Goal: Information Seeking & Learning: Learn about a topic

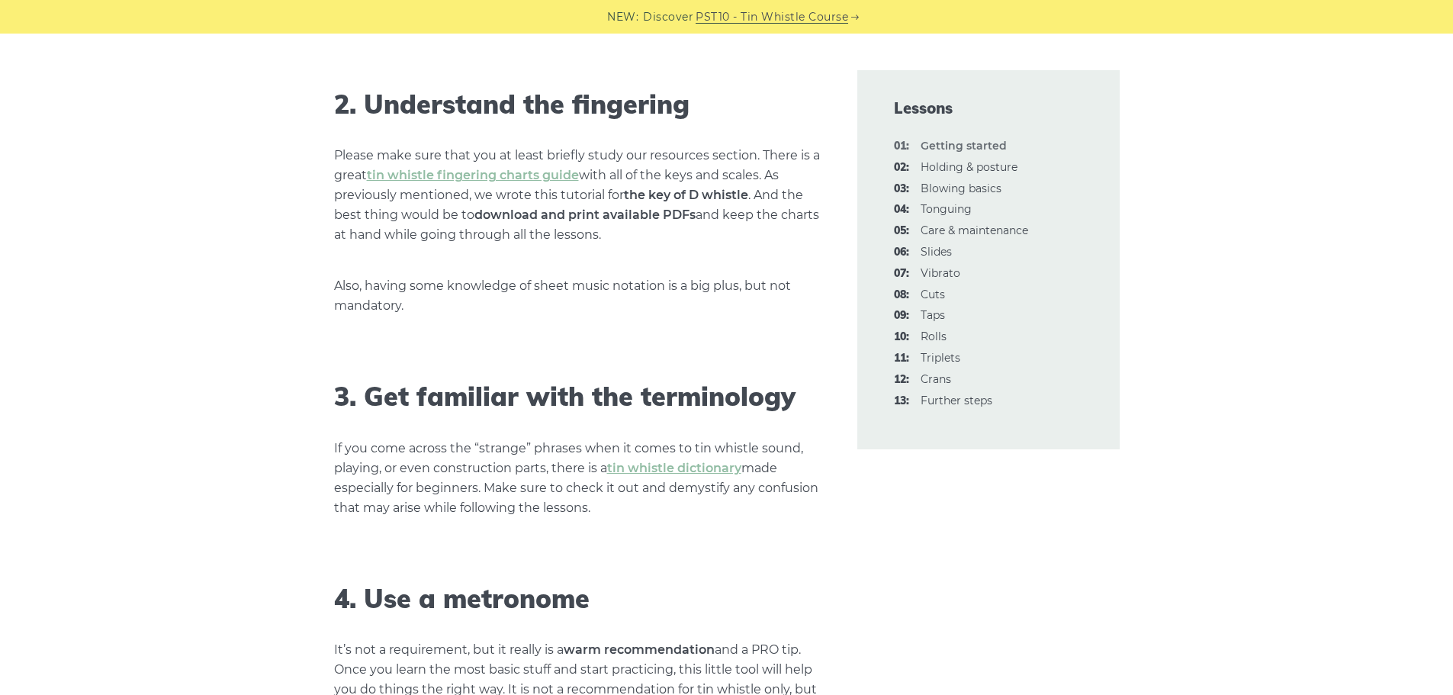
scroll to position [1221, 0]
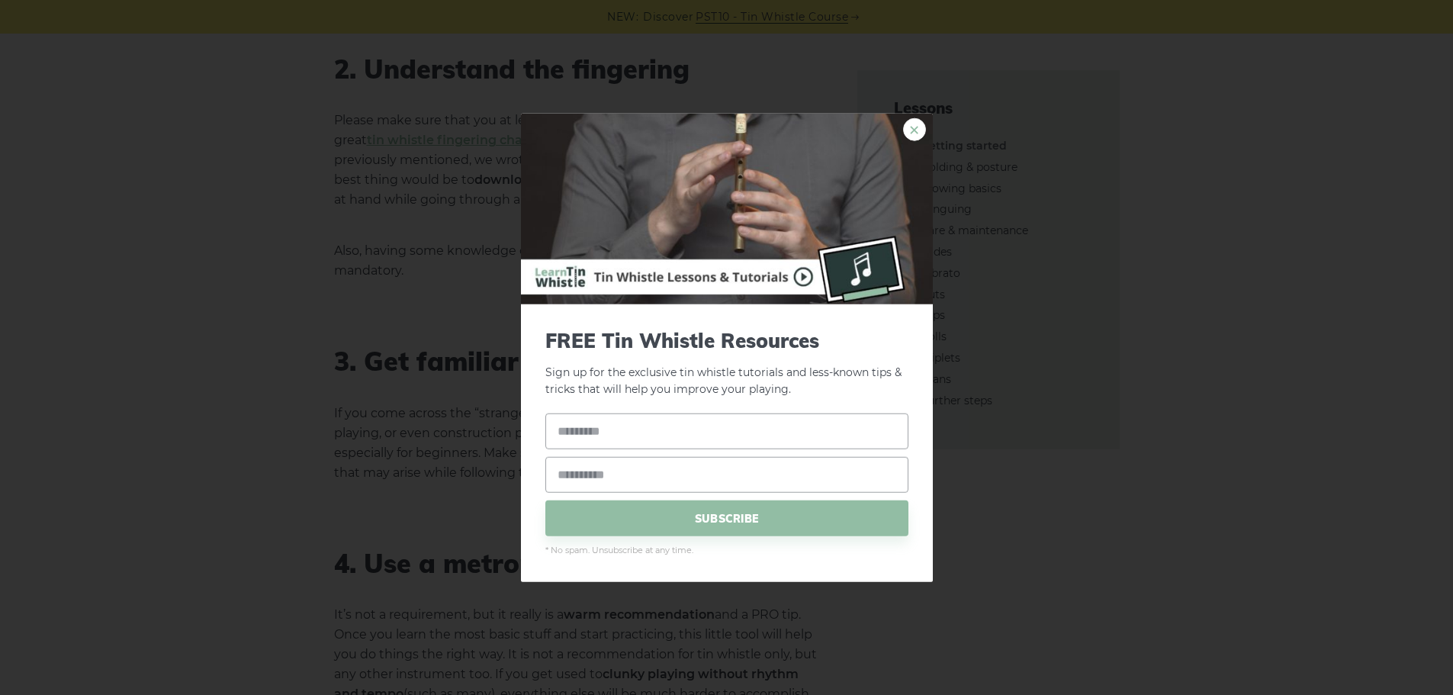
click at [918, 133] on link "×" at bounding box center [914, 128] width 23 height 23
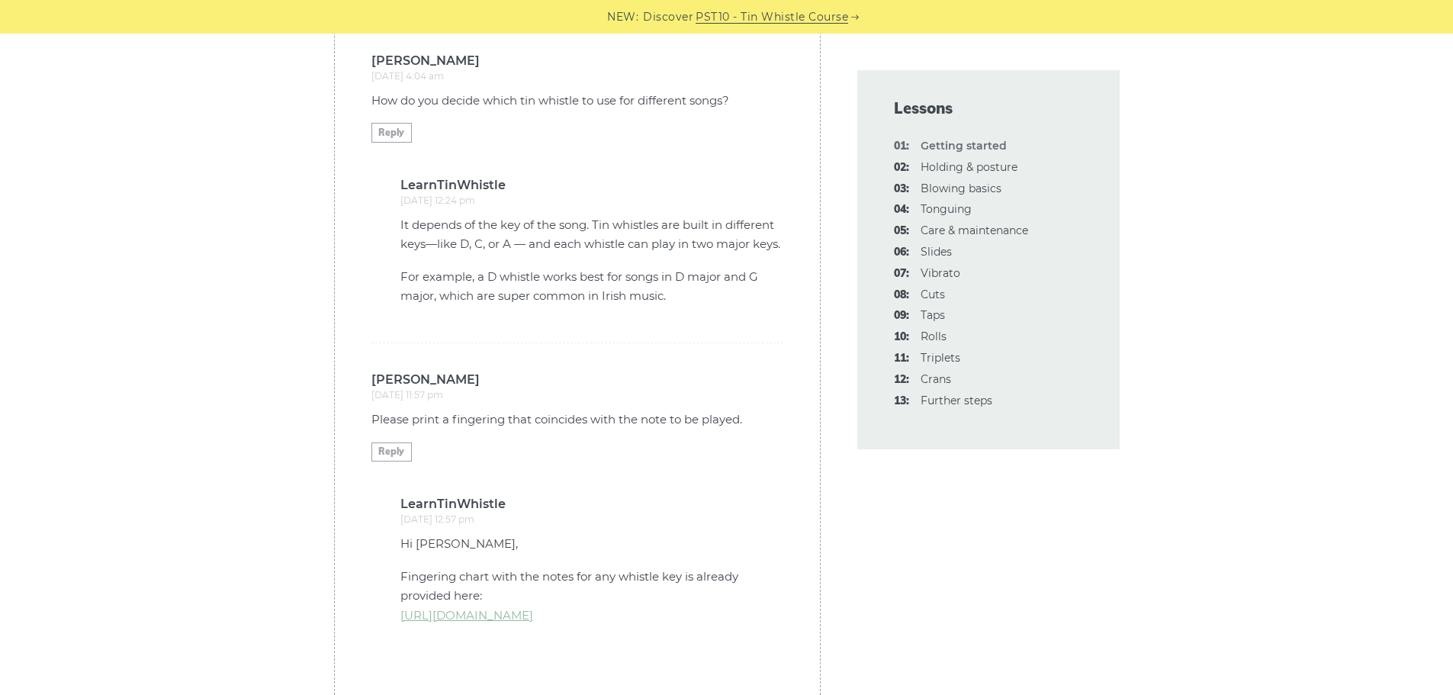
scroll to position [4196, 0]
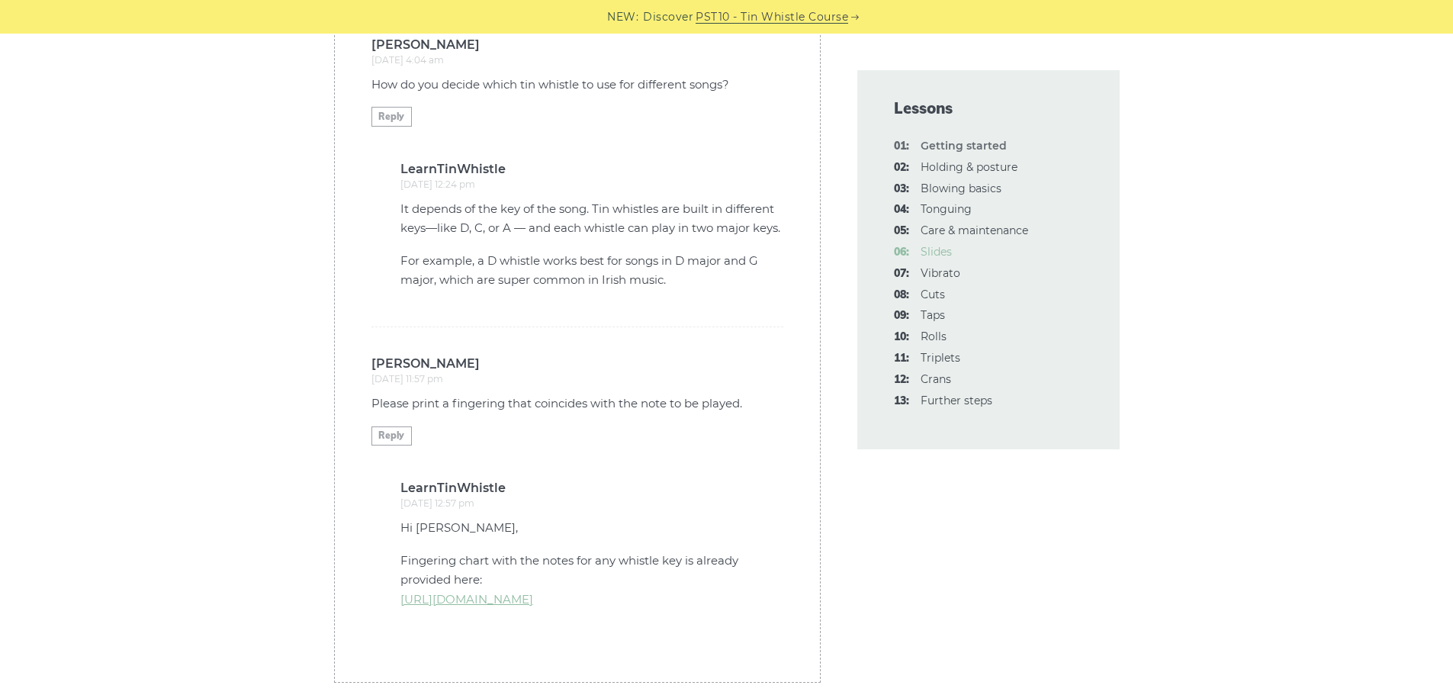
click at [927, 248] on link "06: Slides" at bounding box center [936, 252] width 31 height 14
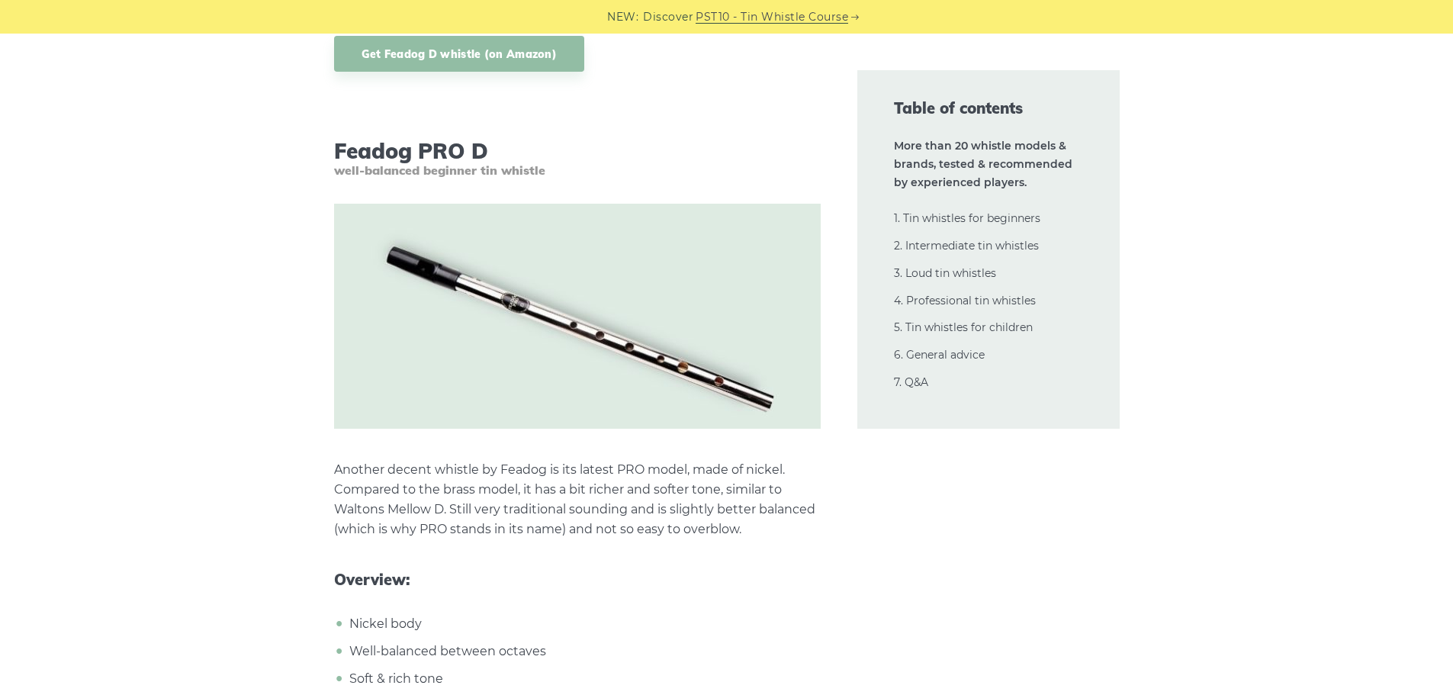
scroll to position [4348, 0]
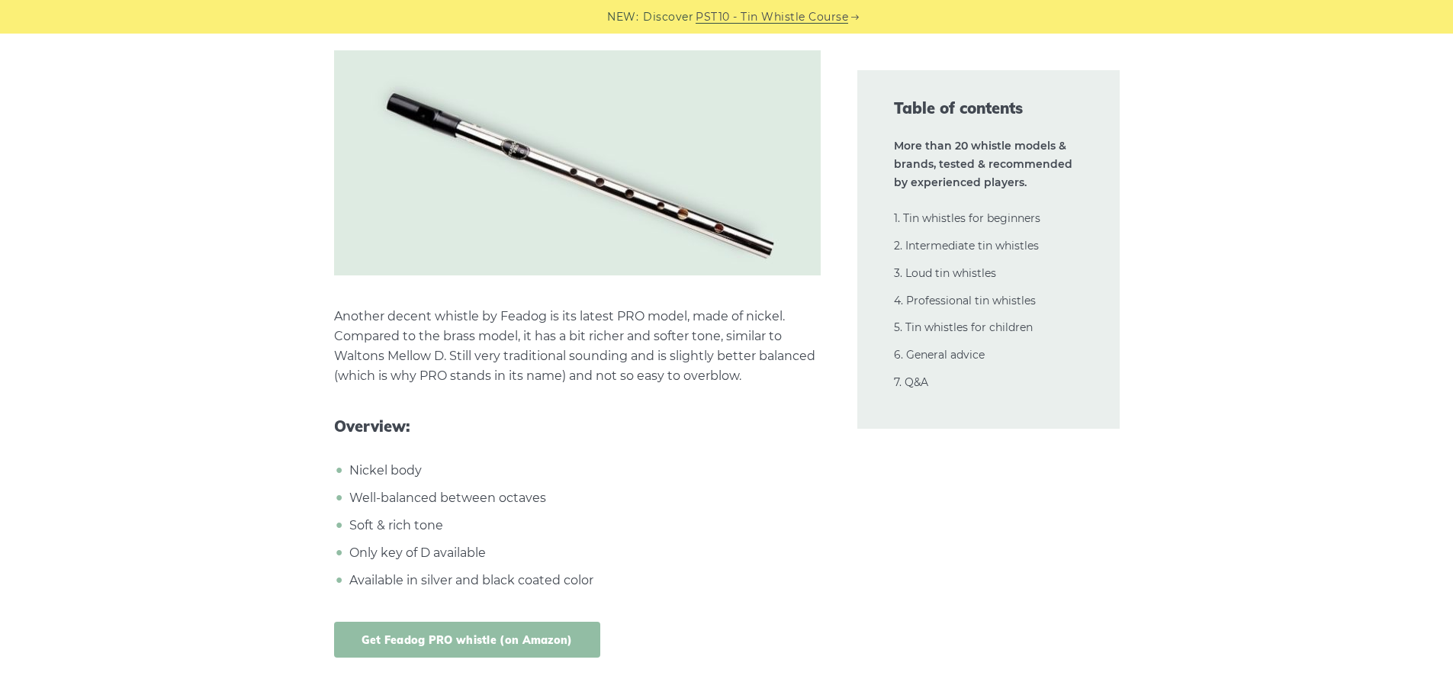
click at [506, 622] on link "Get Feadog PRO whistle (on Amazon)" at bounding box center [467, 640] width 266 height 36
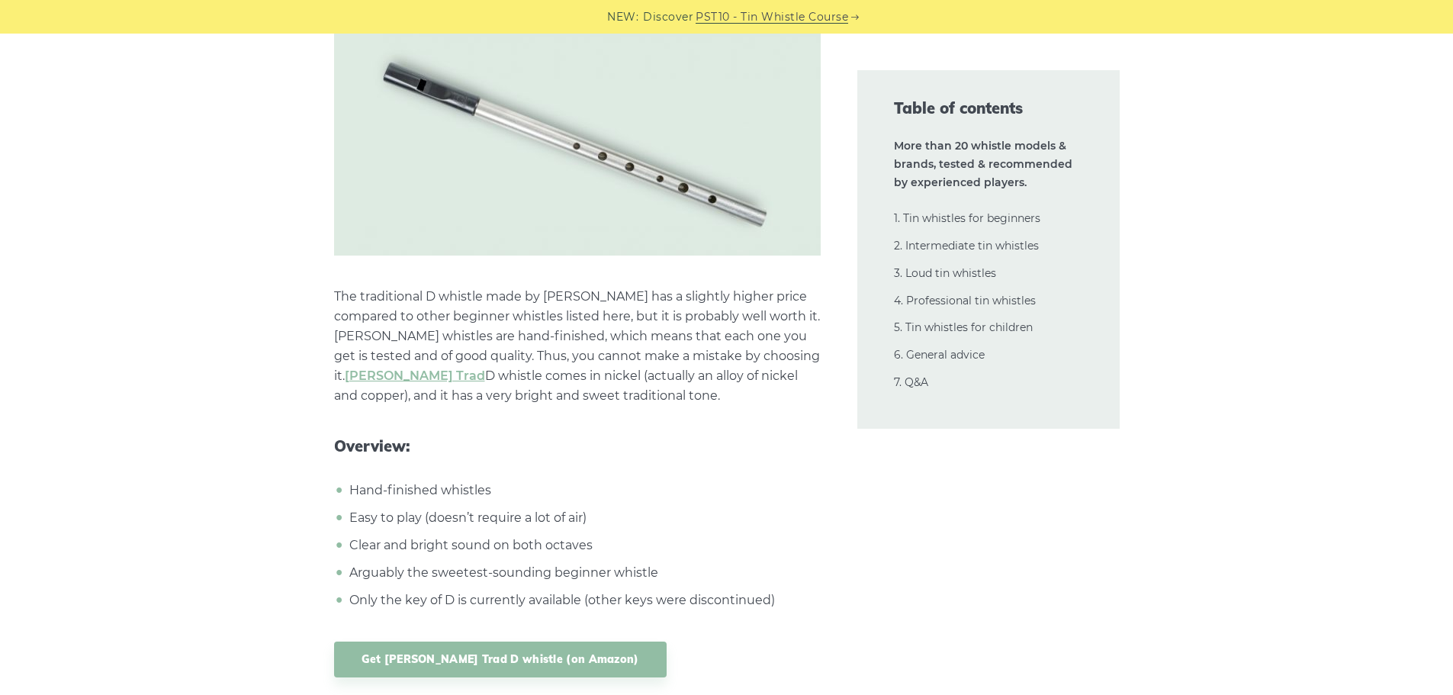
scroll to position [6941, 0]
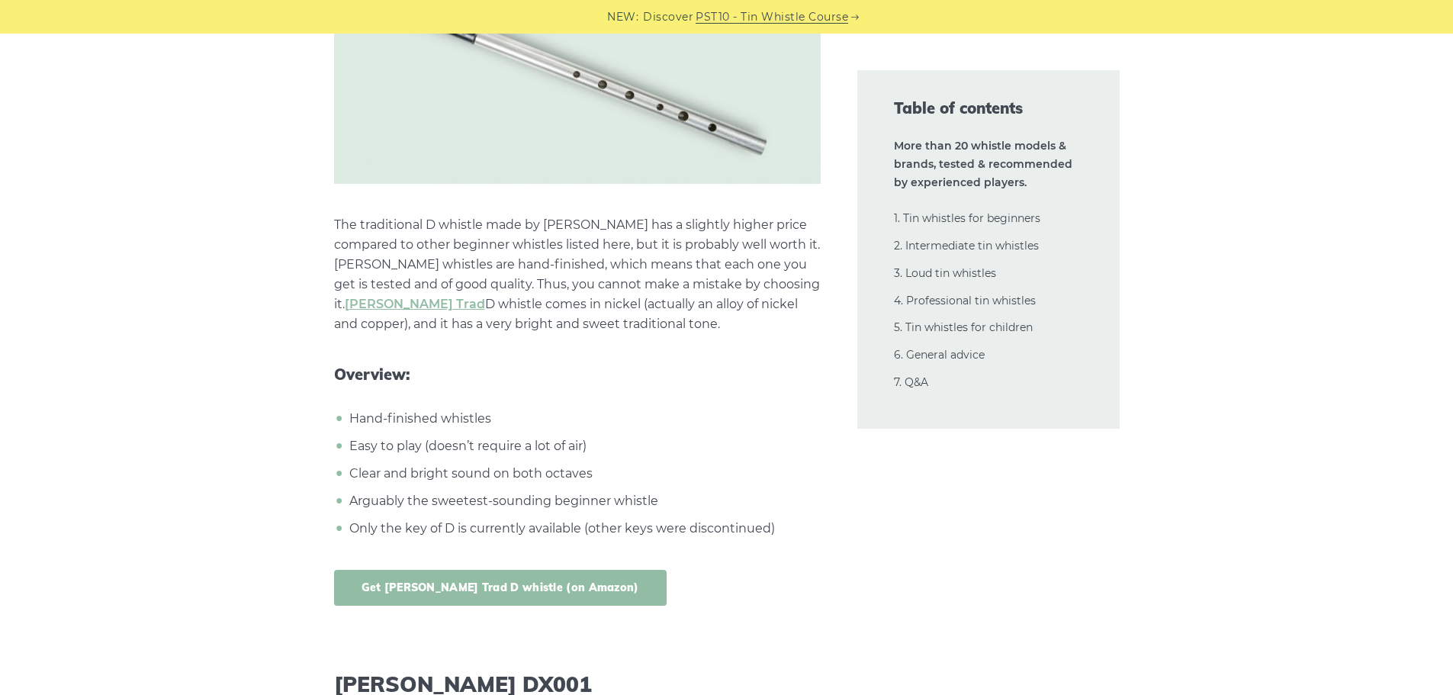
click at [558, 571] on link "Get Dixon Trad D whistle (on Amazon)" at bounding box center [500, 588] width 333 height 36
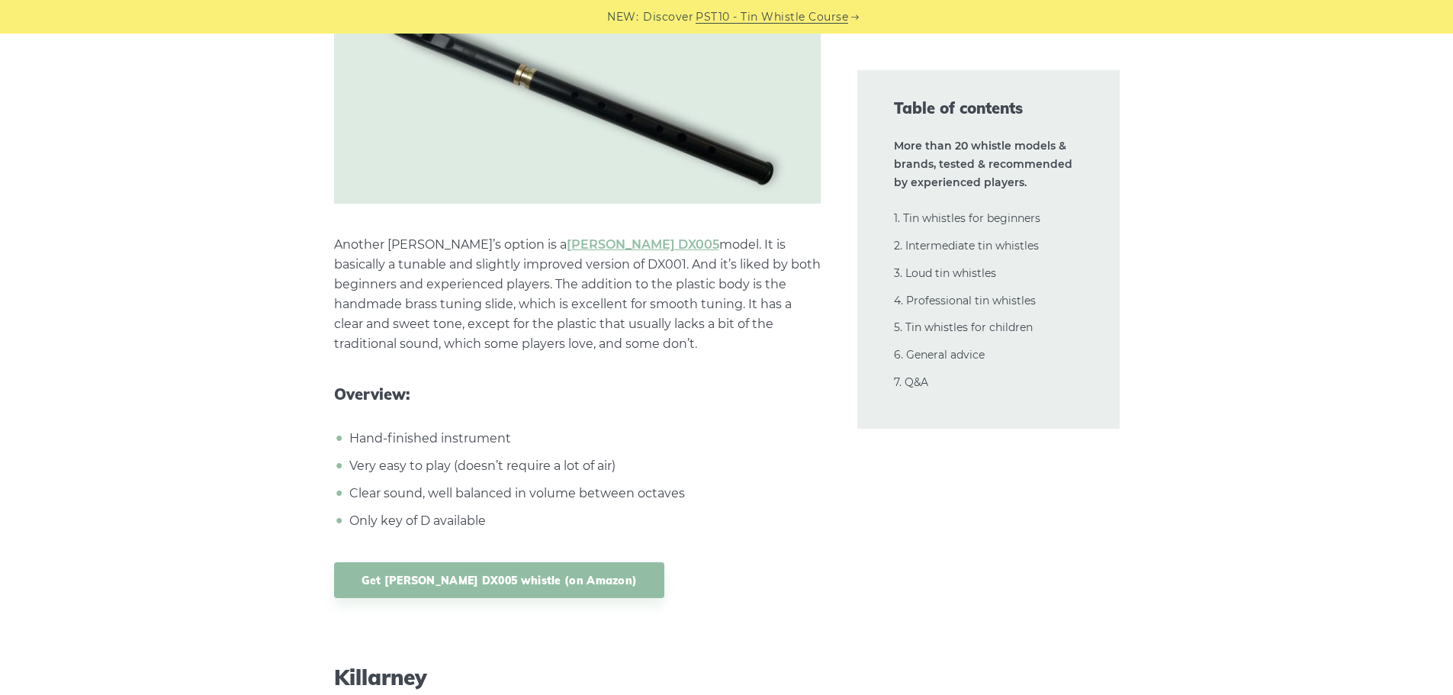
scroll to position [9076, 0]
click at [541, 561] on link "Get Dixon DX005 whistle (on Amazon)" at bounding box center [499, 579] width 331 height 36
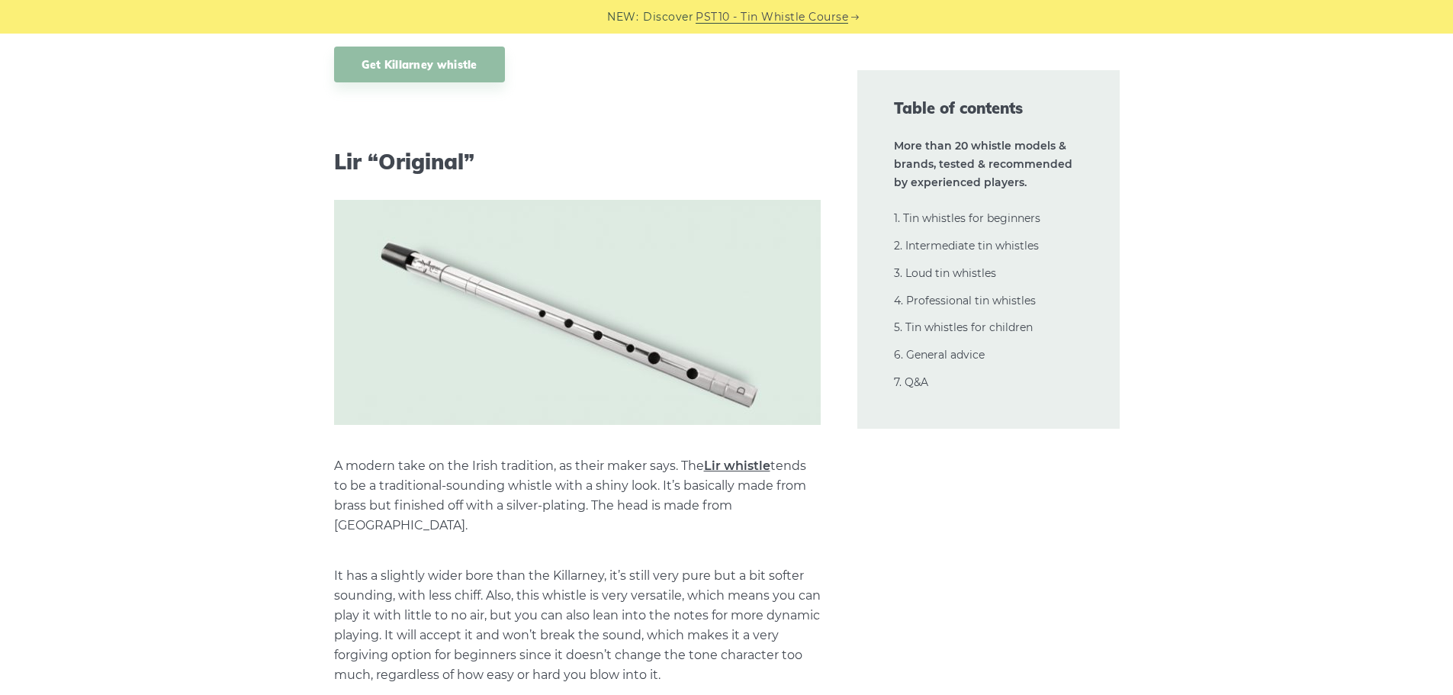
scroll to position [10526, 0]
click at [738, 461] on link "Lir whistle" at bounding box center [737, 468] width 66 height 14
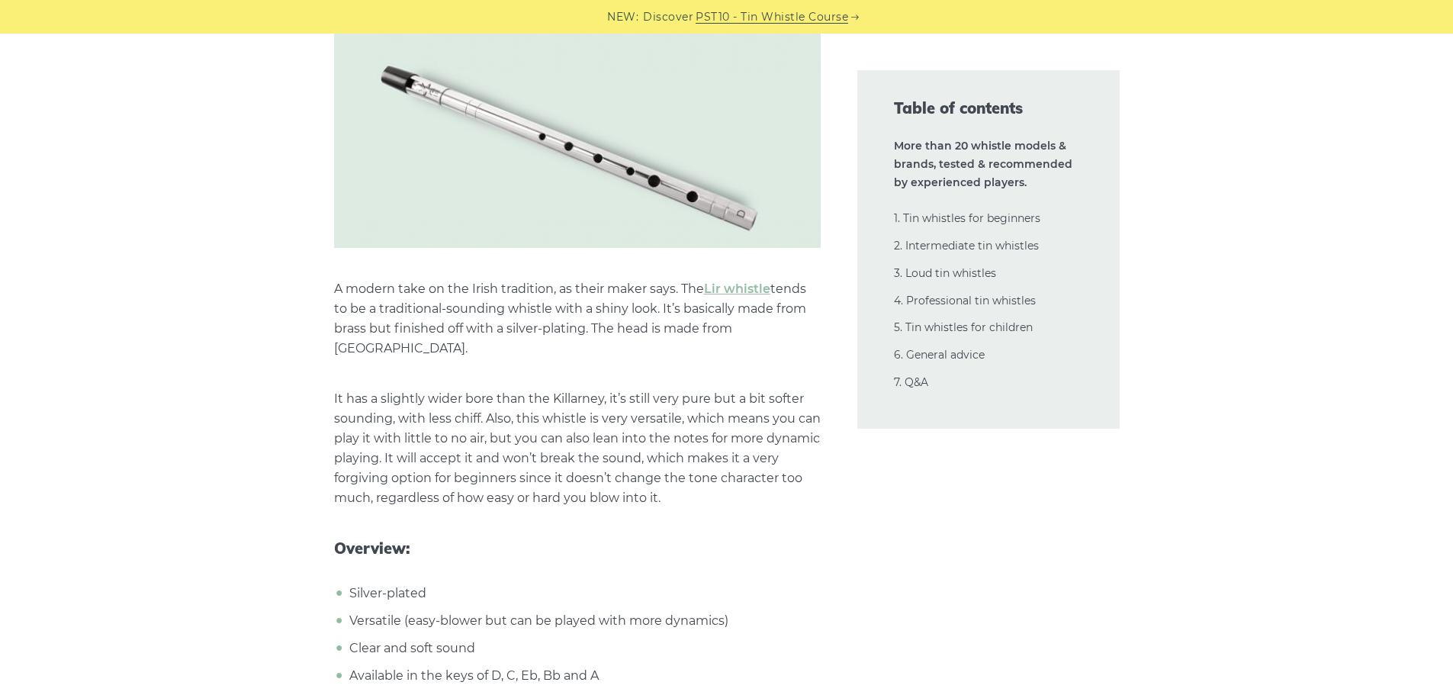
scroll to position [10907, 0]
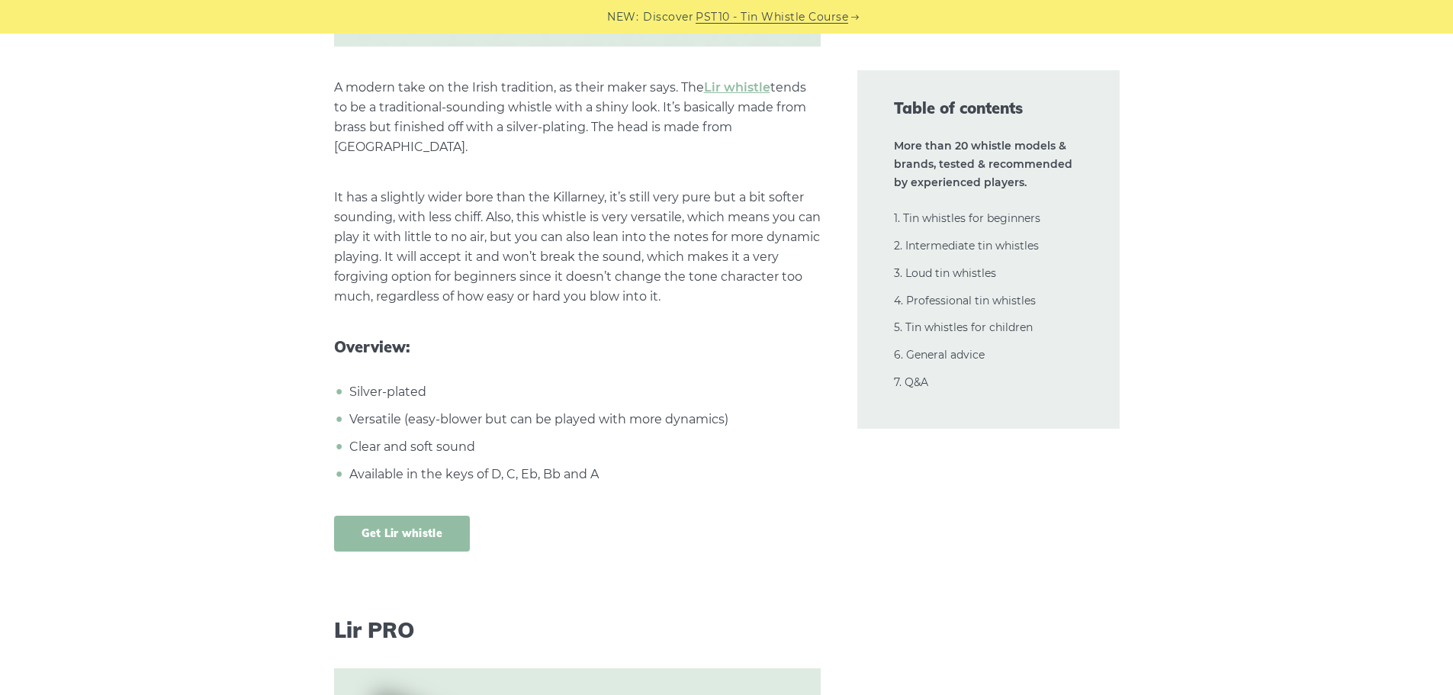
click at [391, 516] on link "Get Lir whistle" at bounding box center [402, 534] width 137 height 36
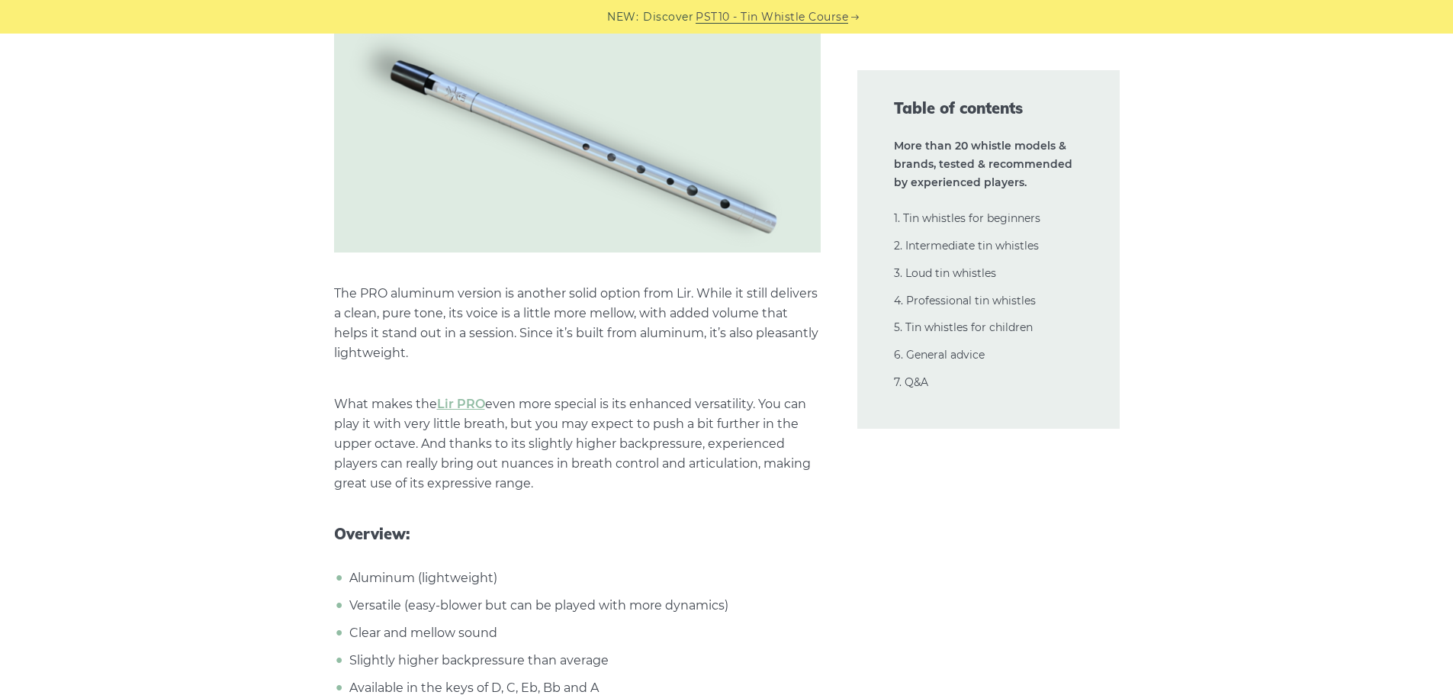
scroll to position [11593, 0]
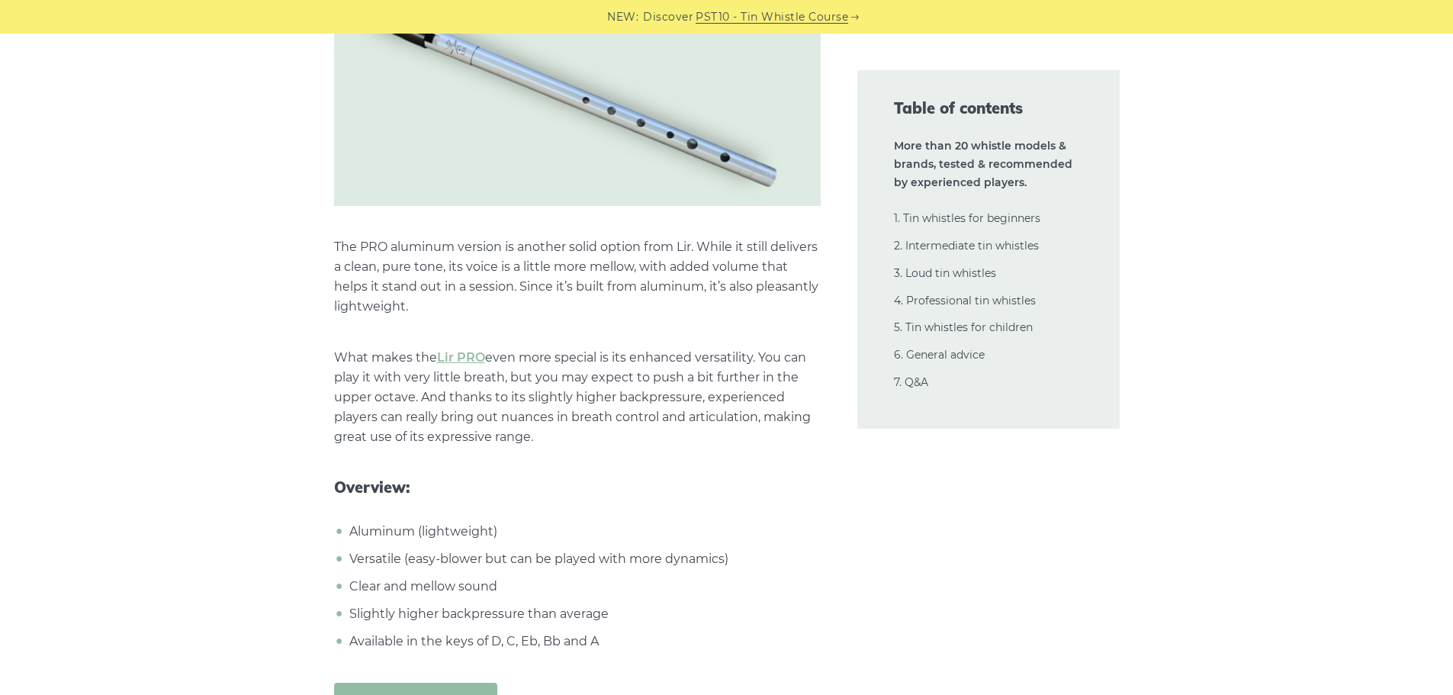
click at [458, 683] on link "Get Lir PRO whistle" at bounding box center [416, 701] width 164 height 36
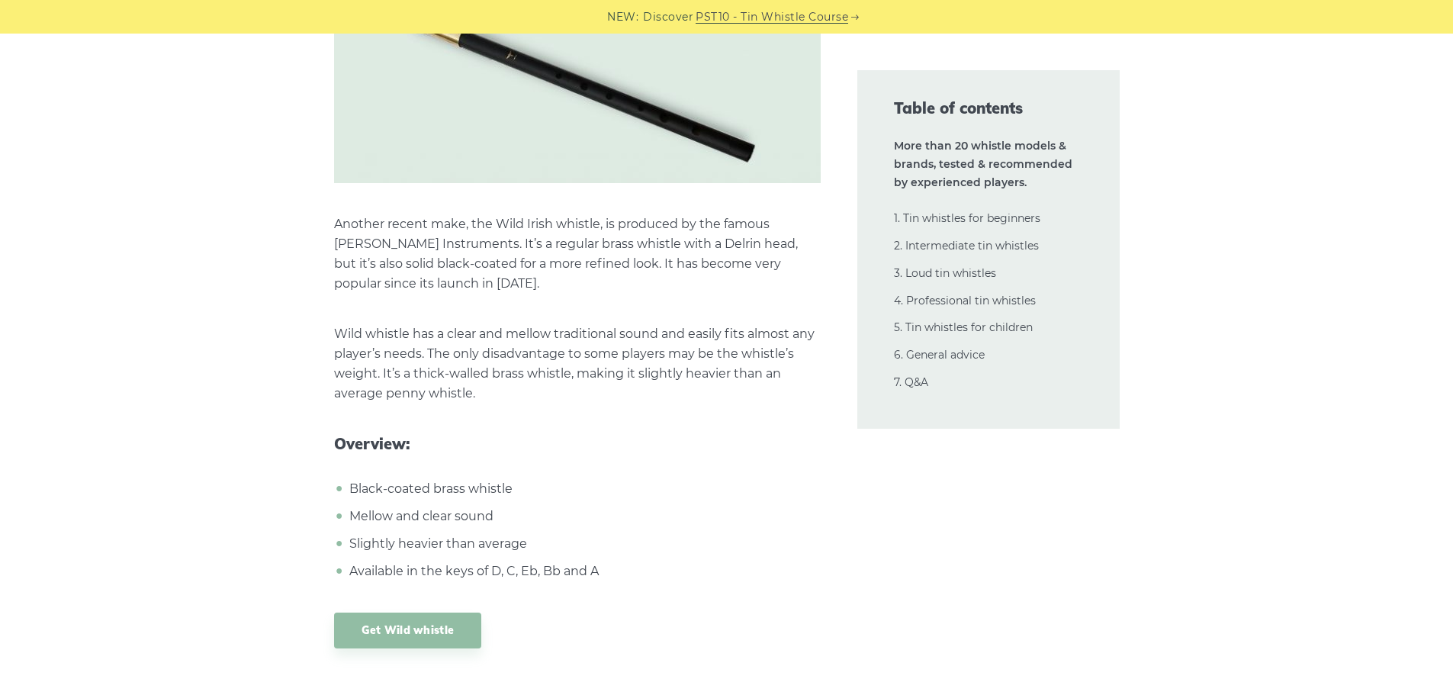
scroll to position [12585, 0]
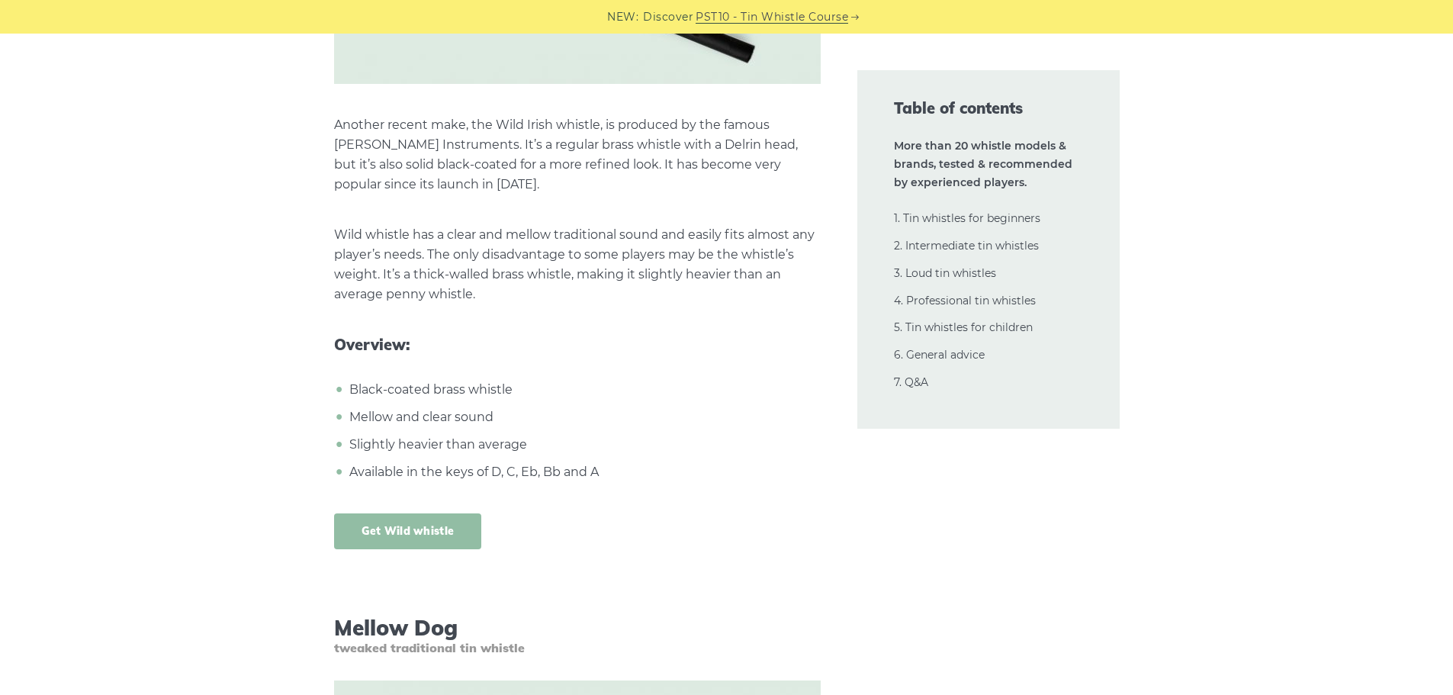
click at [448, 513] on link "Get Wild whistle" at bounding box center [408, 531] width 148 height 36
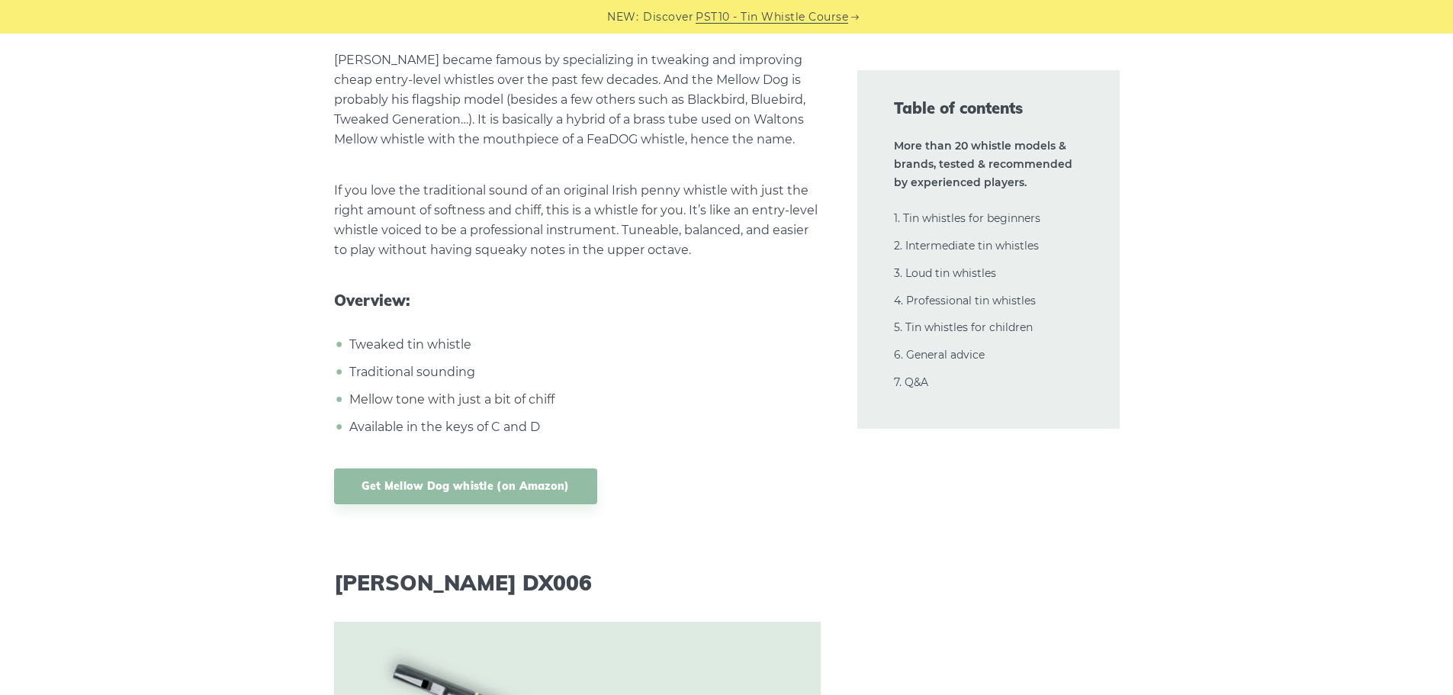
scroll to position [13500, 0]
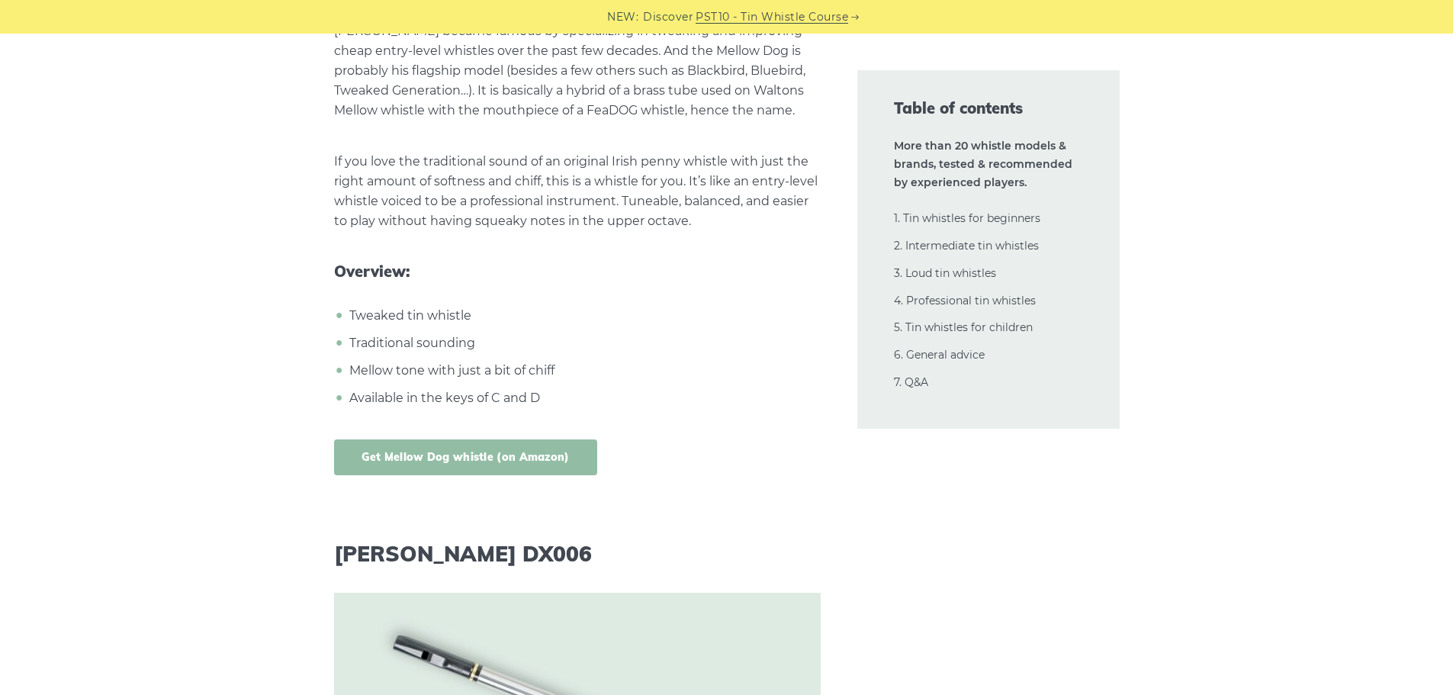
click at [516, 439] on link "Get Mellow Dog whistle (on Amazon)" at bounding box center [465, 457] width 263 height 36
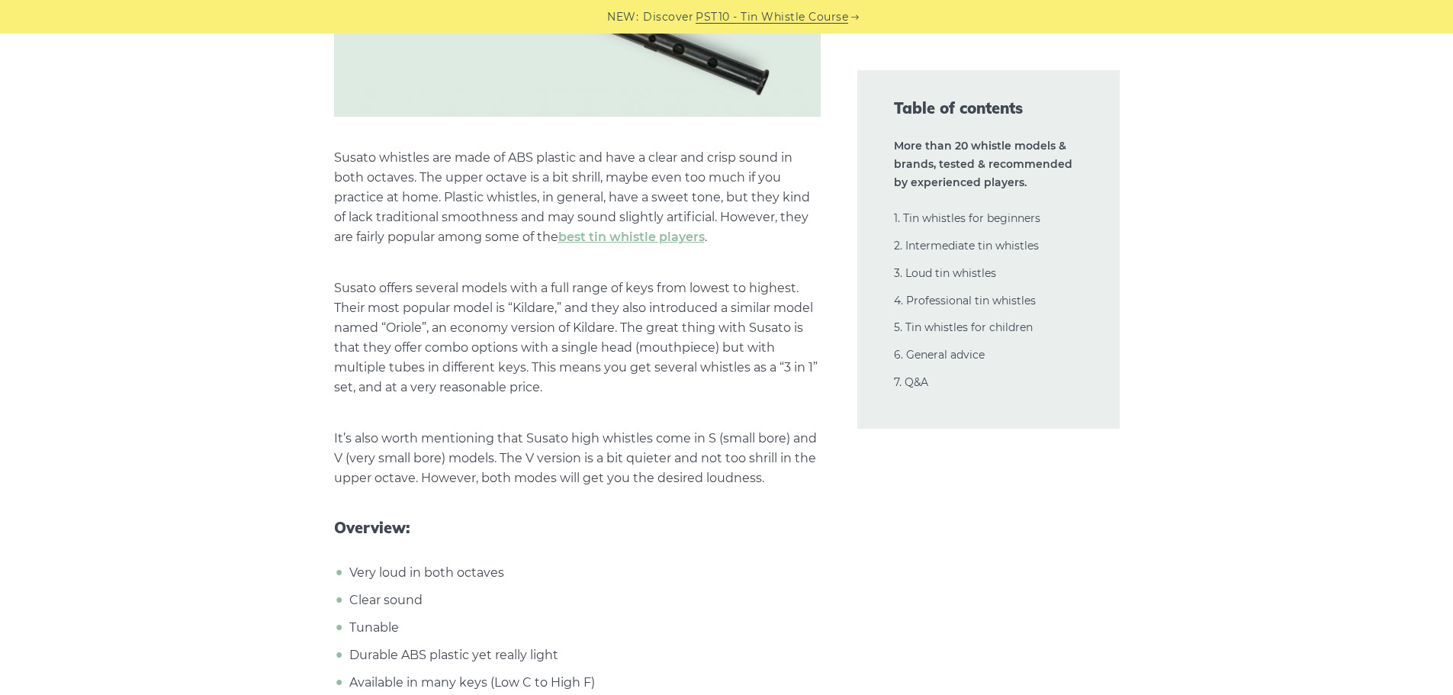
scroll to position [16627, 0]
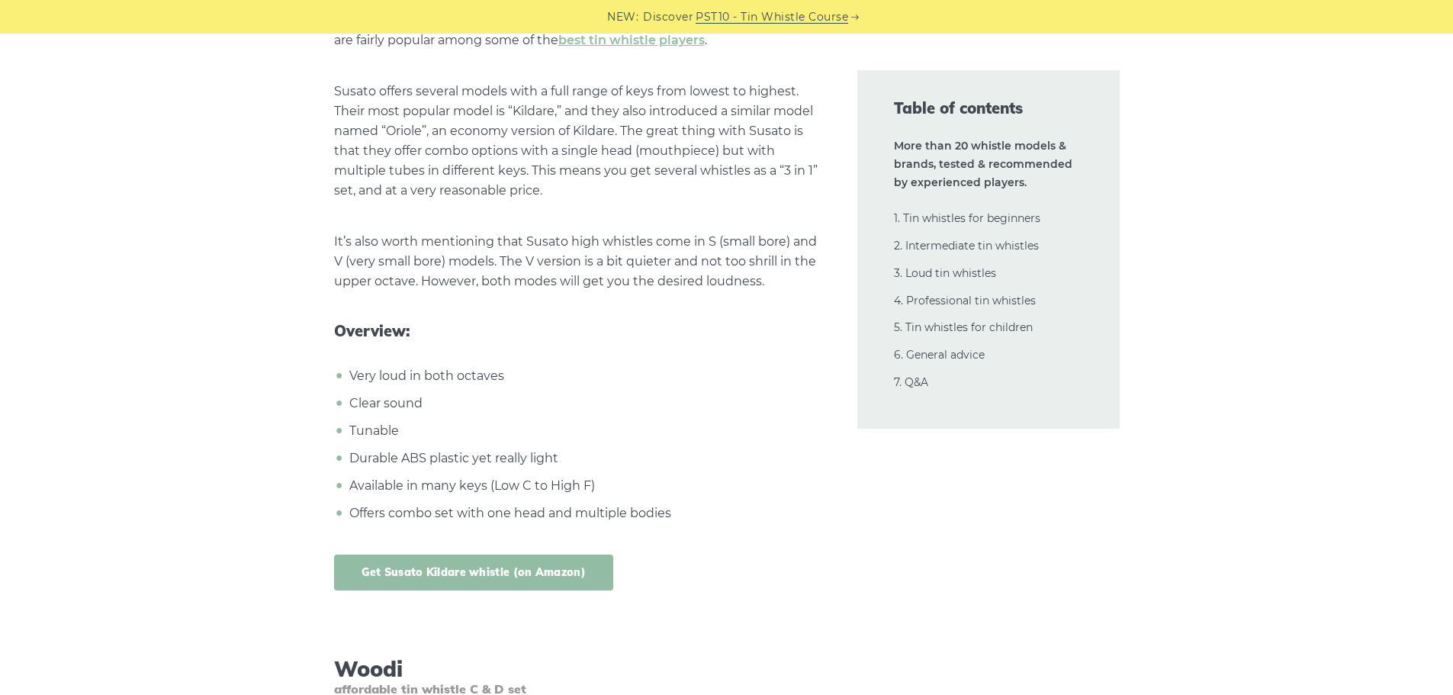
click at [529, 554] on link "Get Susato Kildare whistle (on Amazon)" at bounding box center [473, 572] width 279 height 36
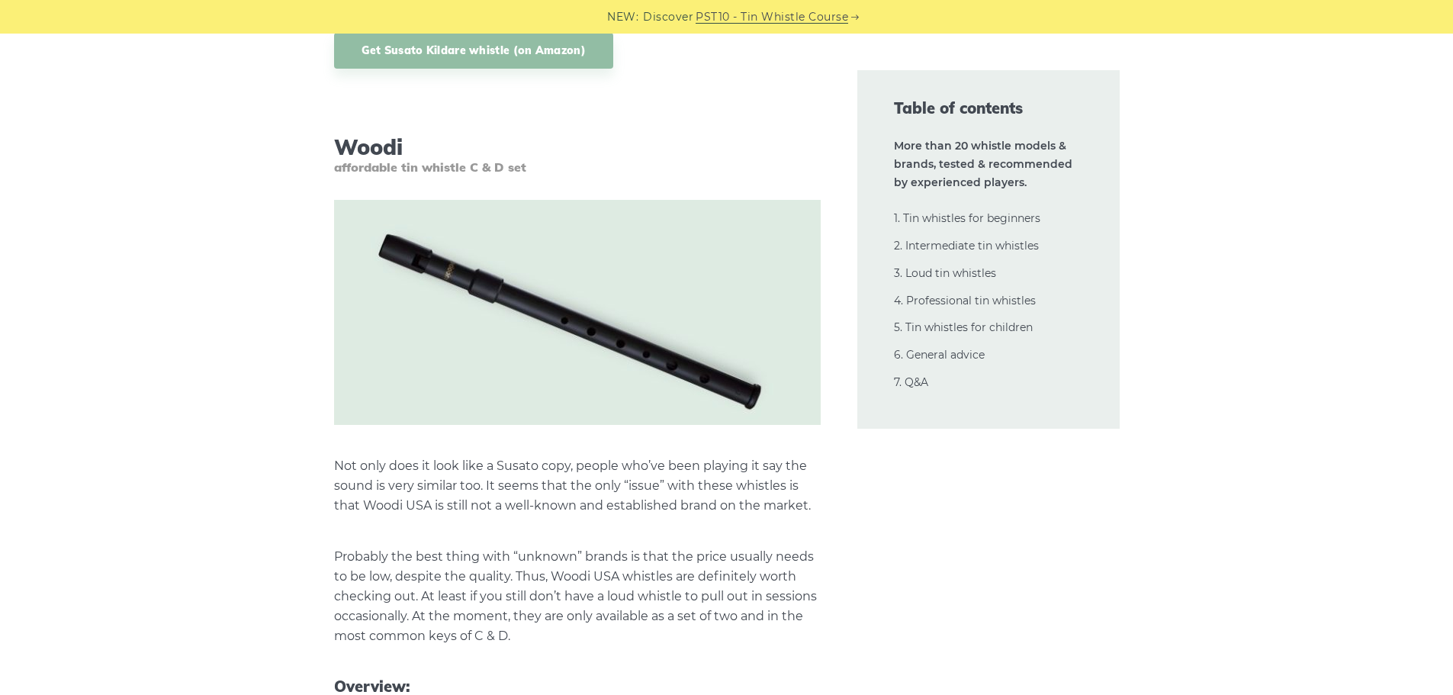
scroll to position [17314, 0]
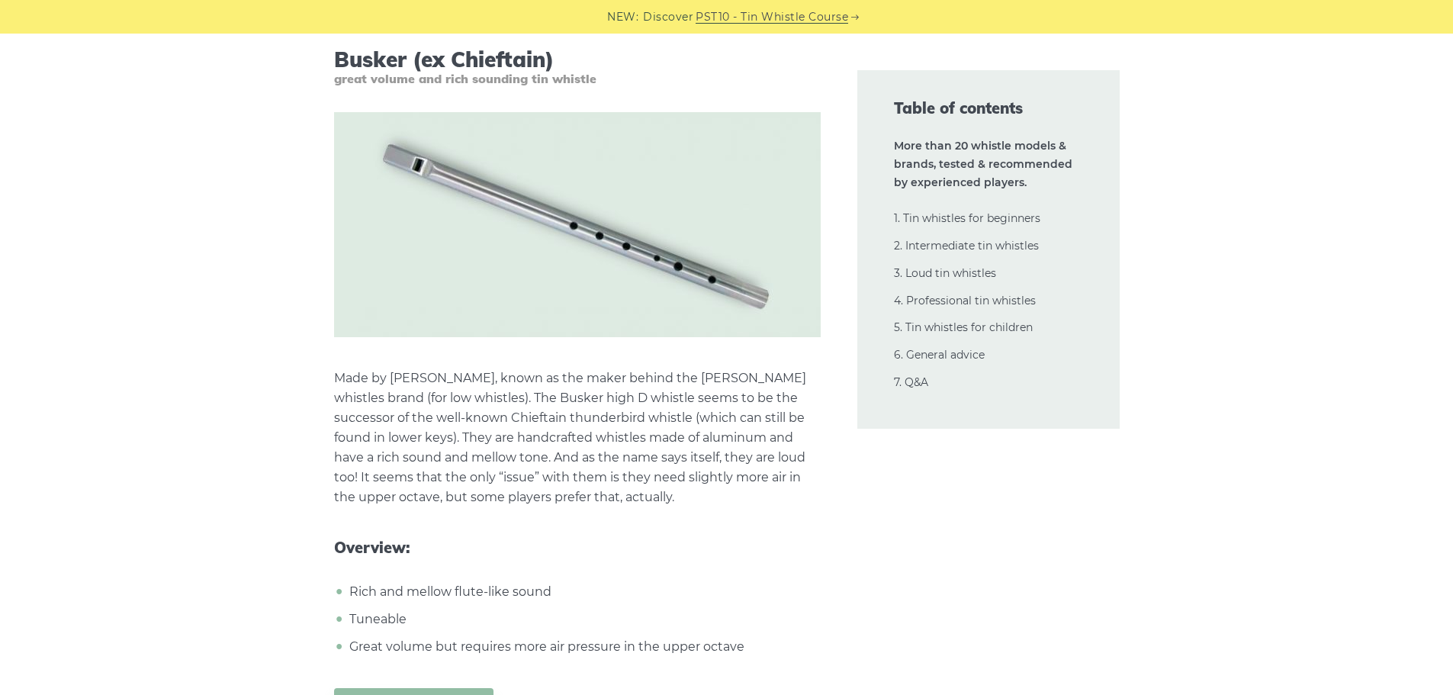
scroll to position [18229, 0]
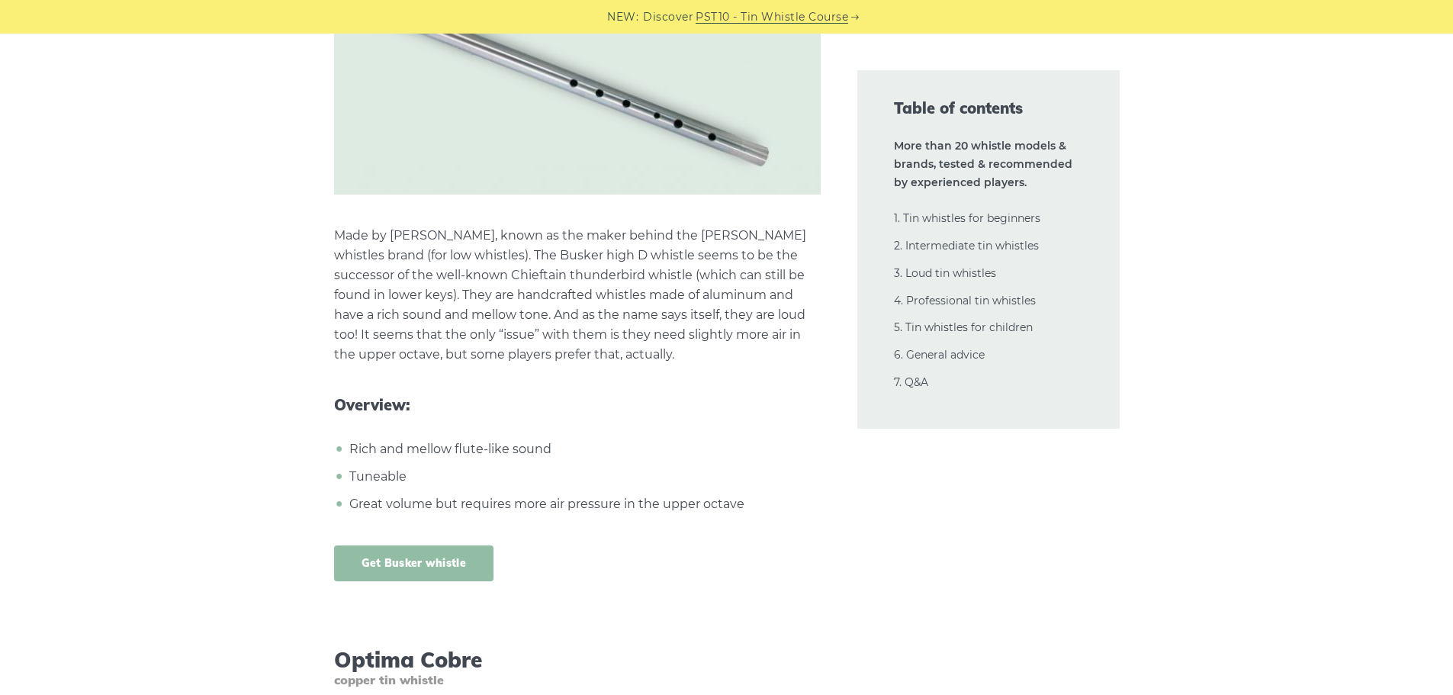
click at [404, 545] on link "Get Busker whistle" at bounding box center [413, 563] width 159 height 36
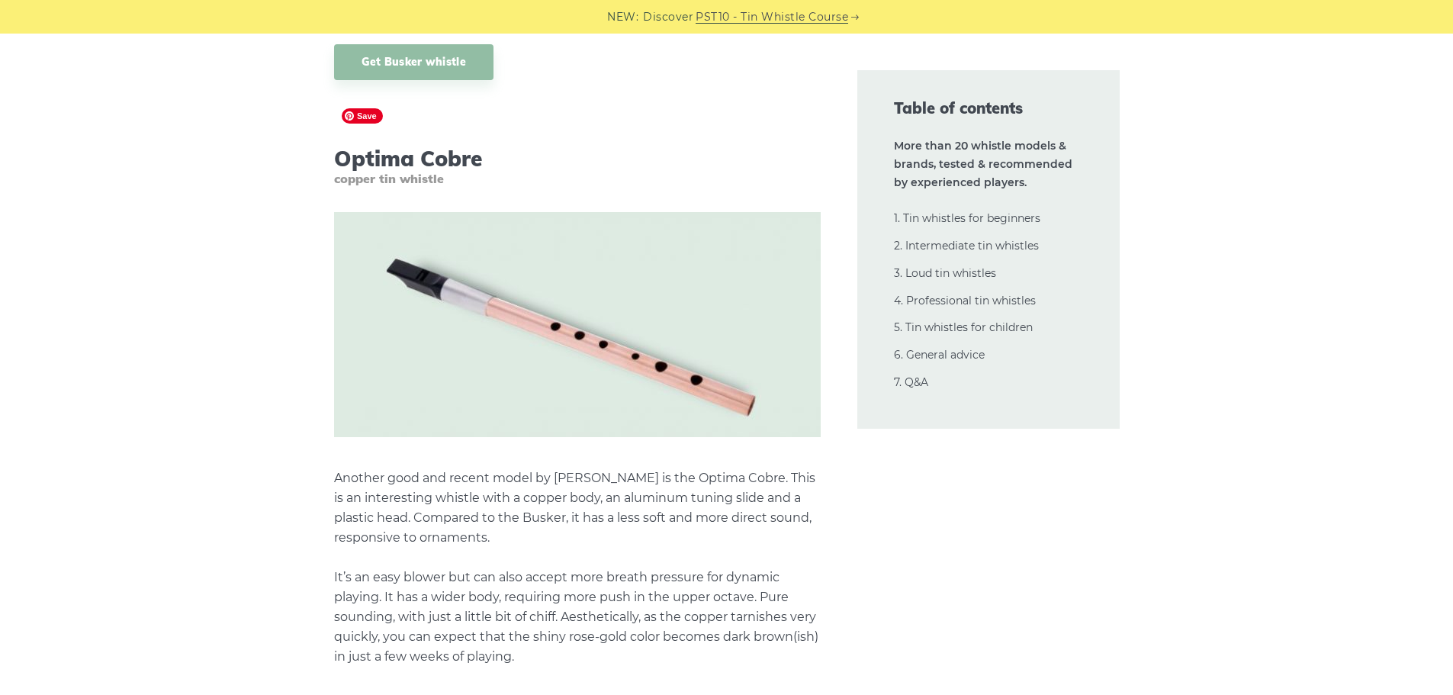
scroll to position [18916, 0]
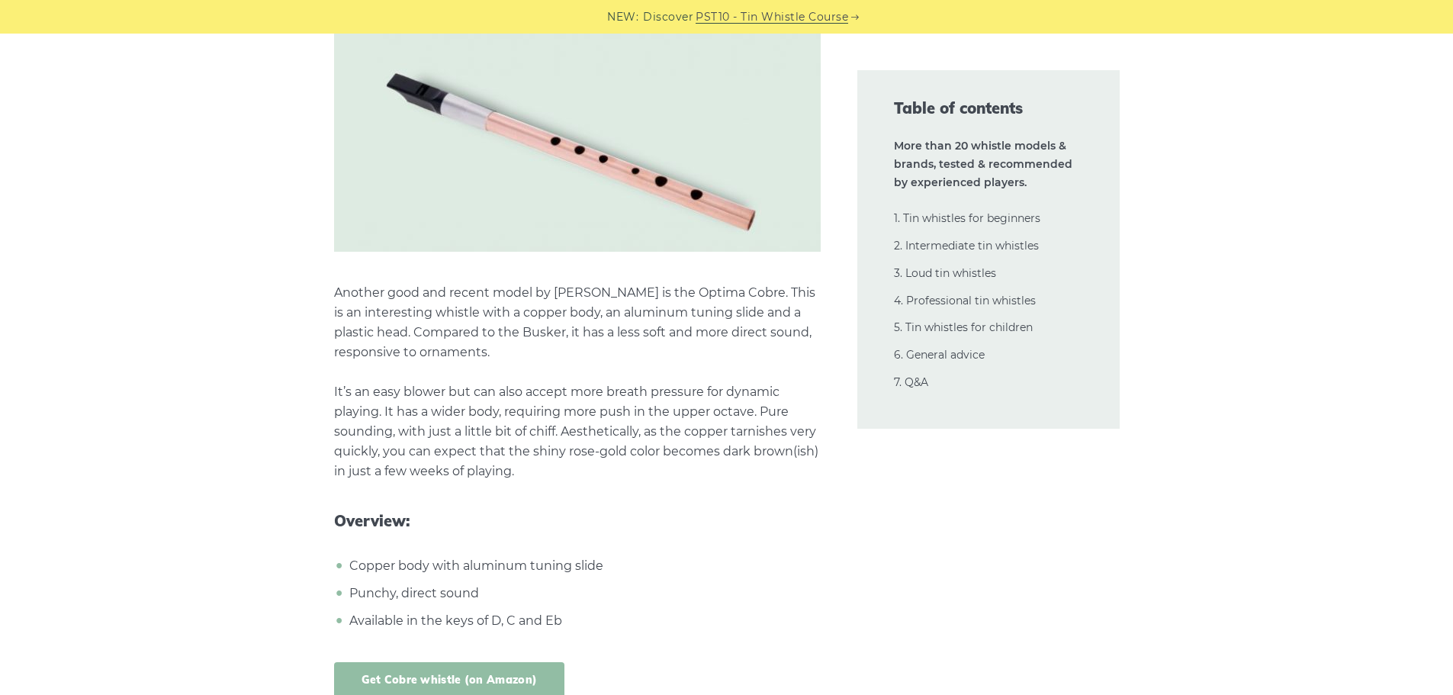
click at [516, 662] on link "Get Cobre whistle (on Amazon)" at bounding box center [449, 680] width 231 height 36
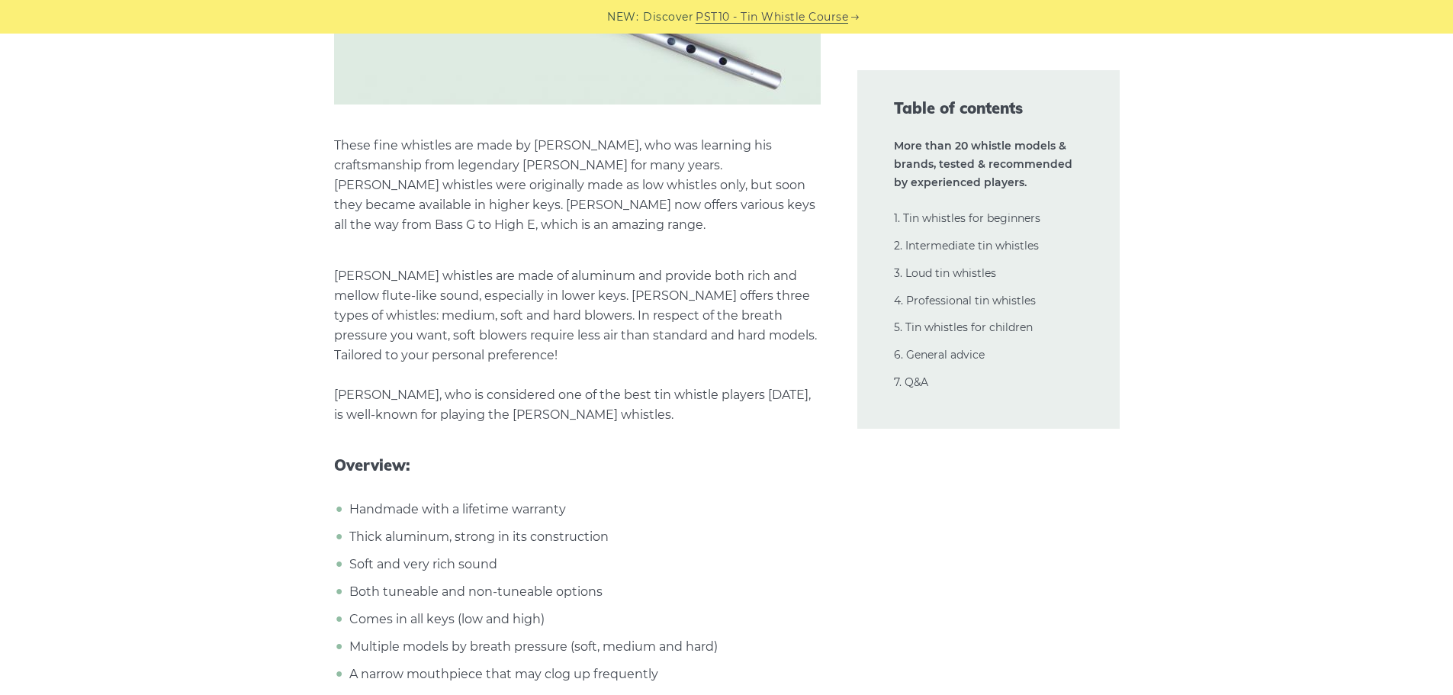
scroll to position [21509, 0]
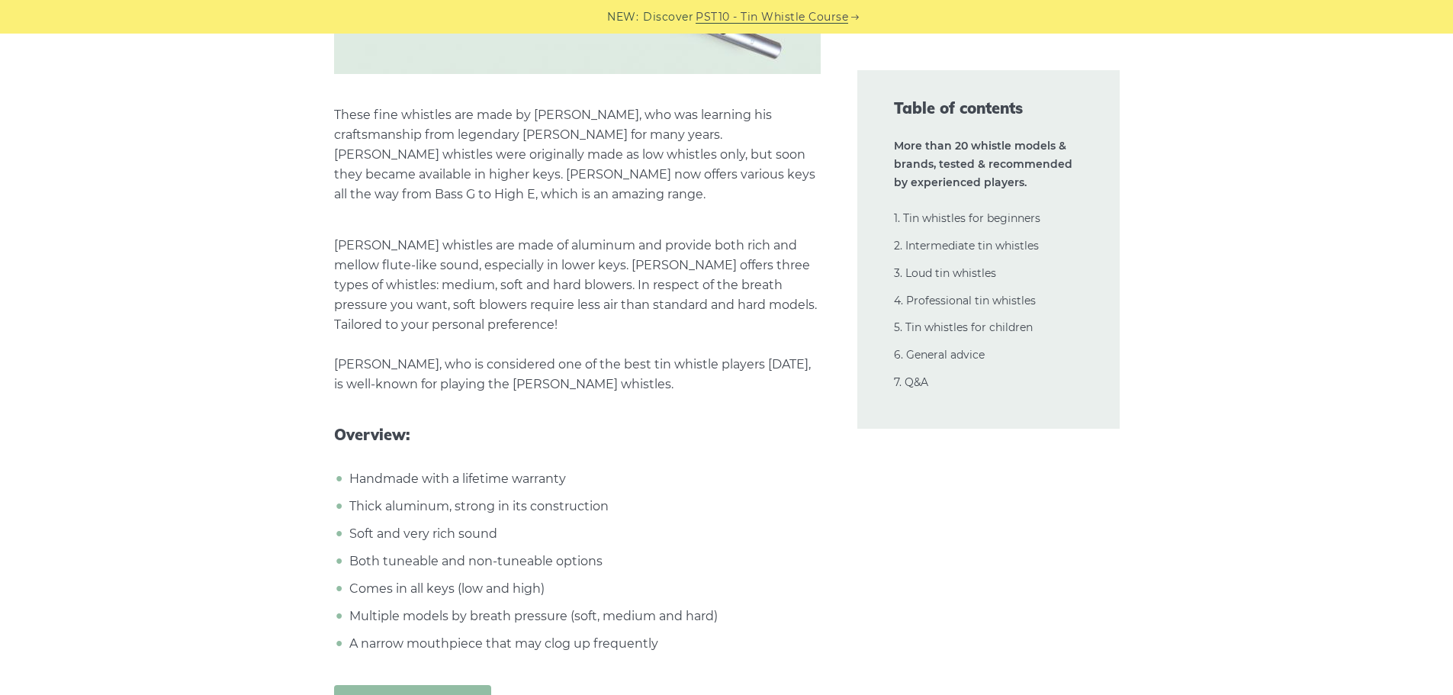
click at [378, 685] on link "Get Goldie whistle" at bounding box center [412, 703] width 157 height 36
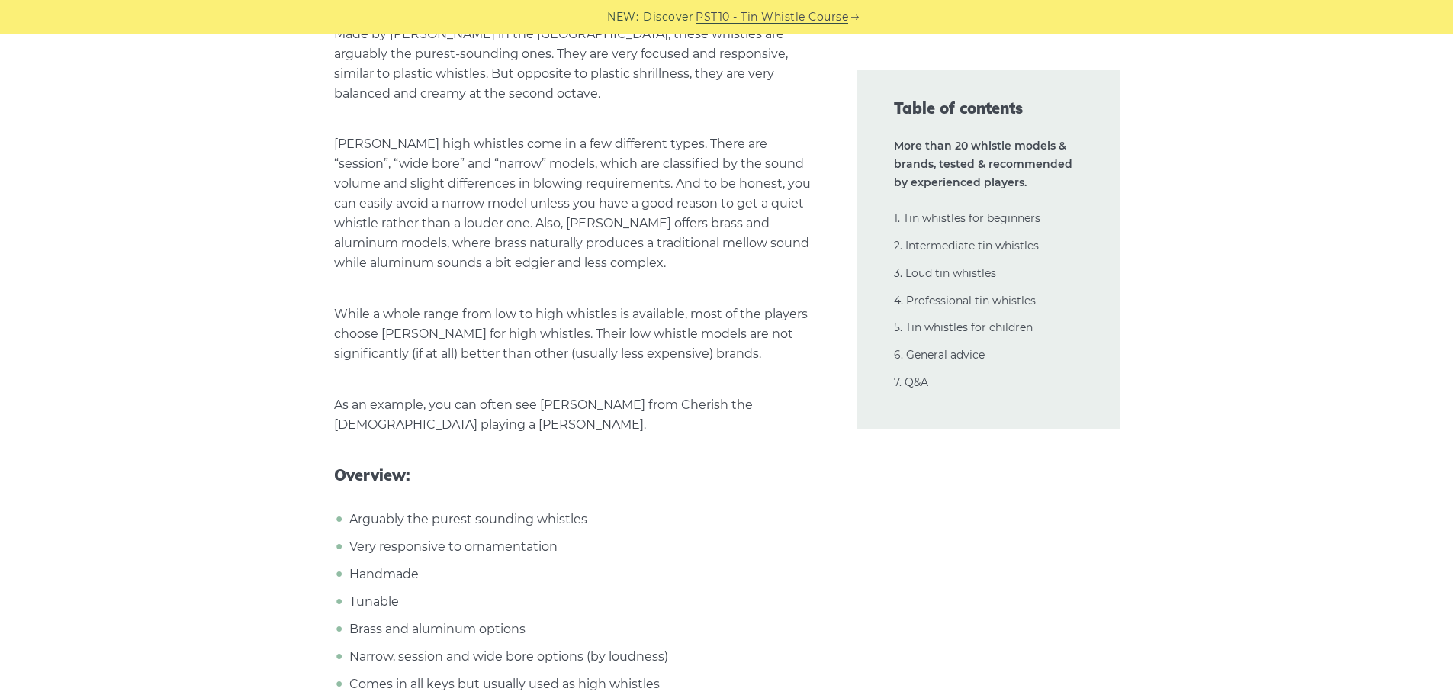
scroll to position [22653, 0]
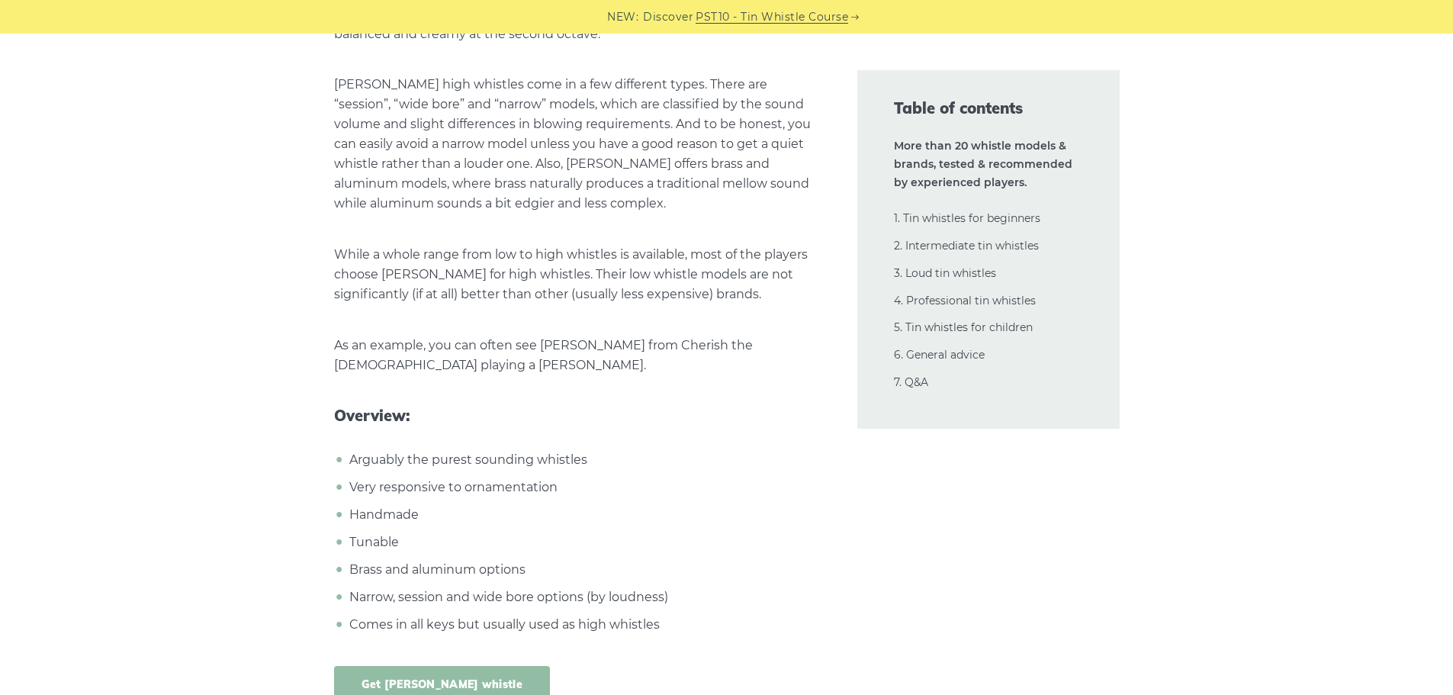
click at [416, 666] on link "Get Burke whistle" at bounding box center [442, 684] width 217 height 36
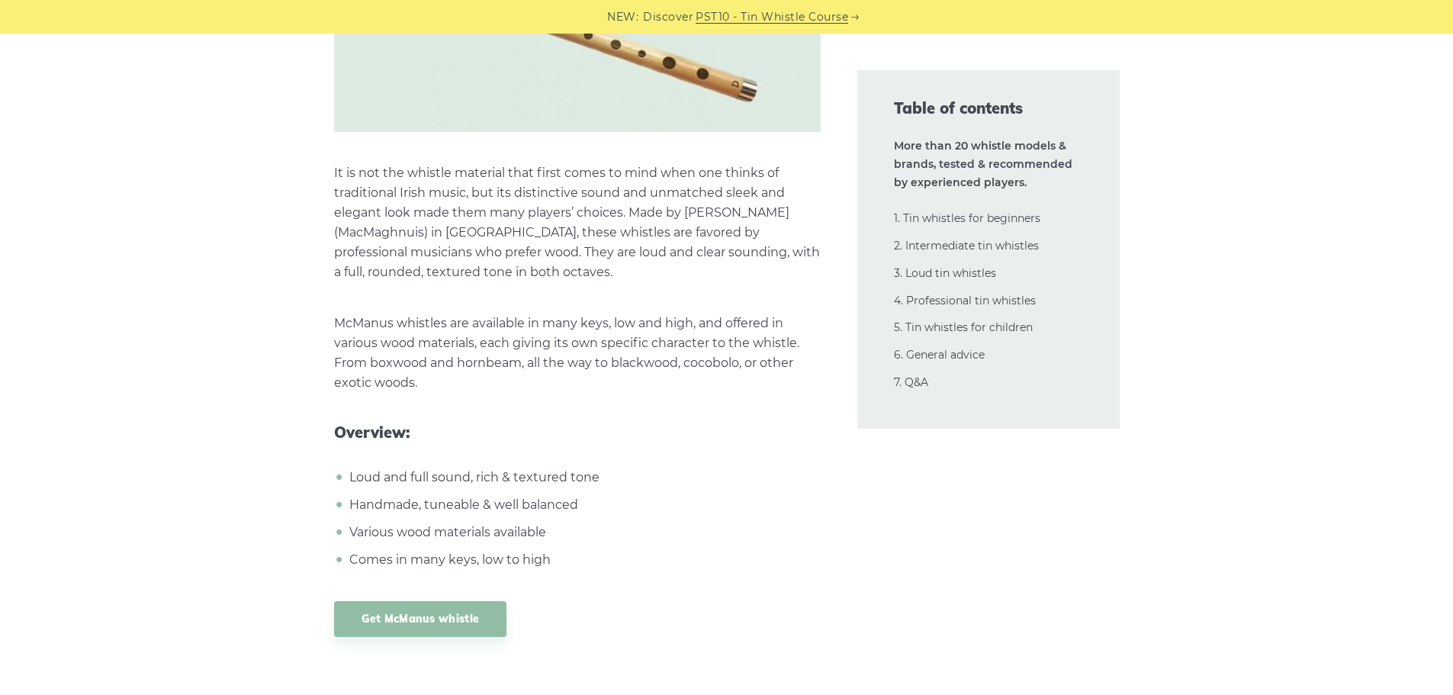
scroll to position [23721, 0]
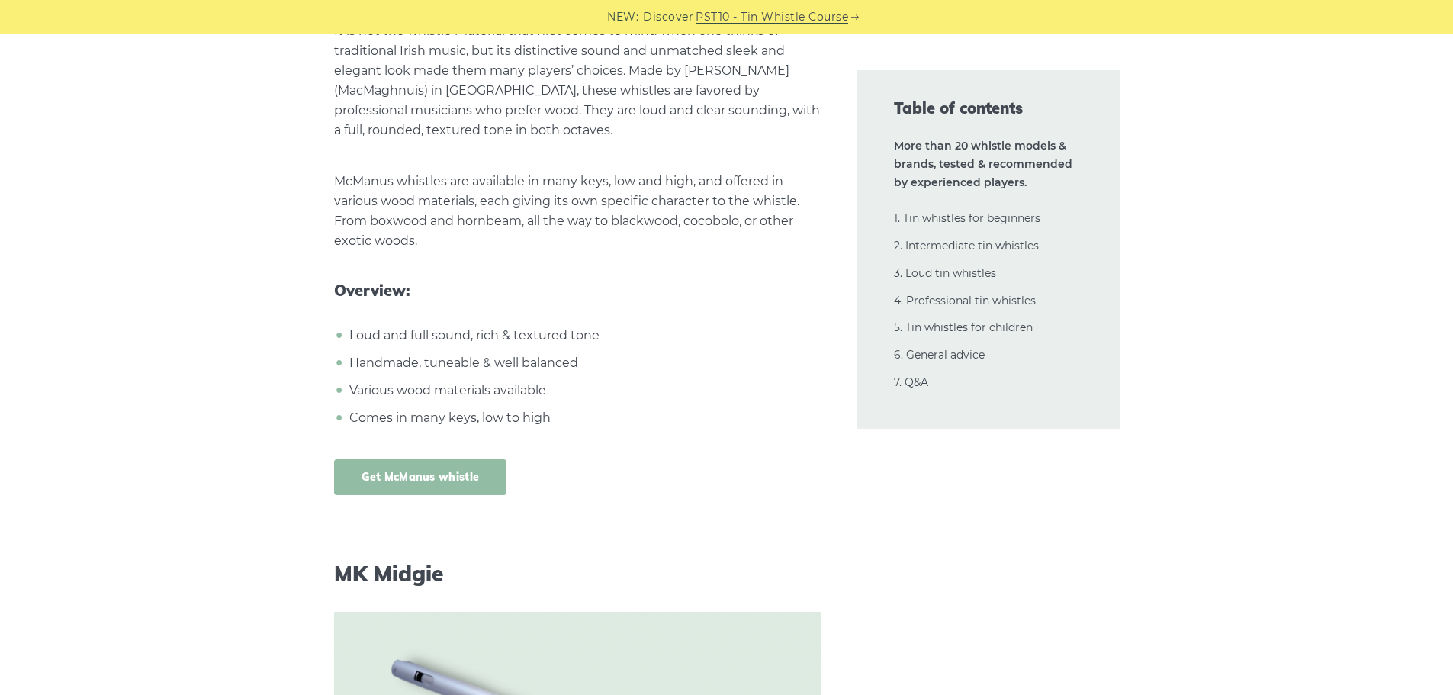
click at [391, 459] on link "Get McManus whistle" at bounding box center [420, 477] width 173 height 36
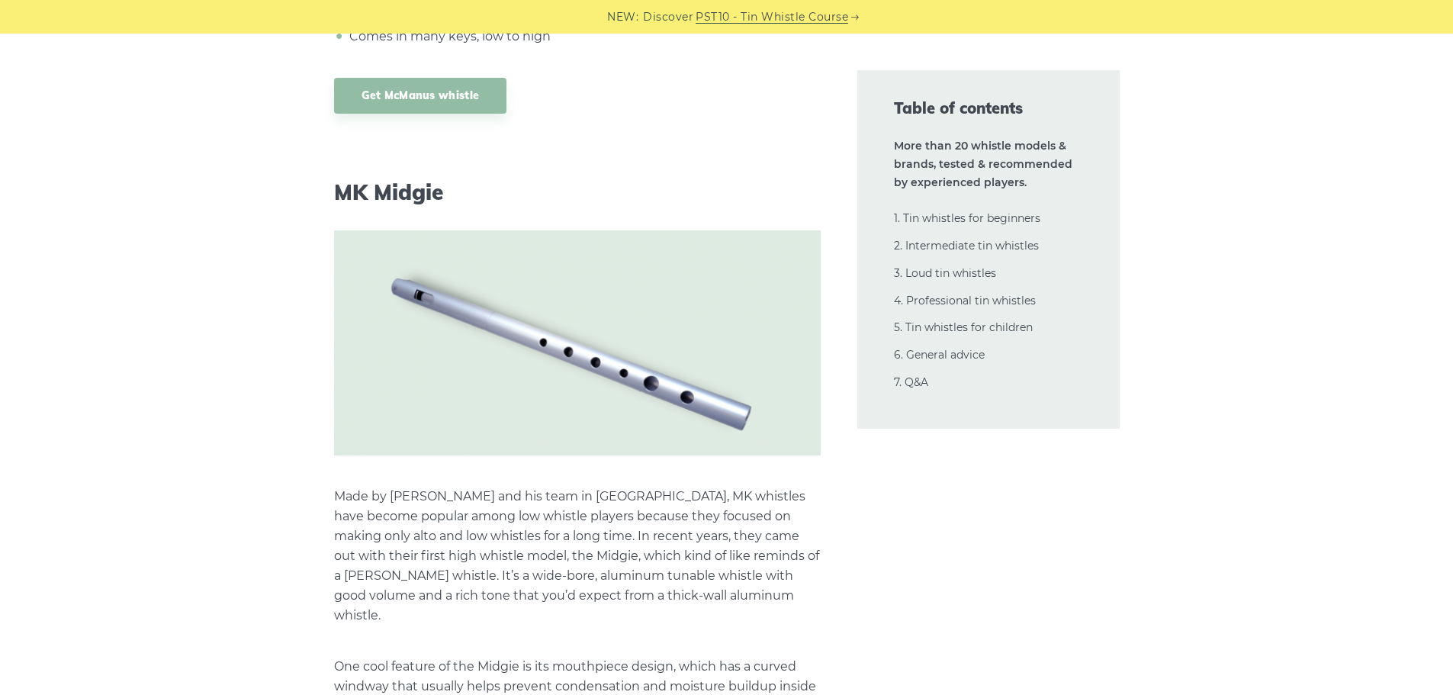
scroll to position [24331, 0]
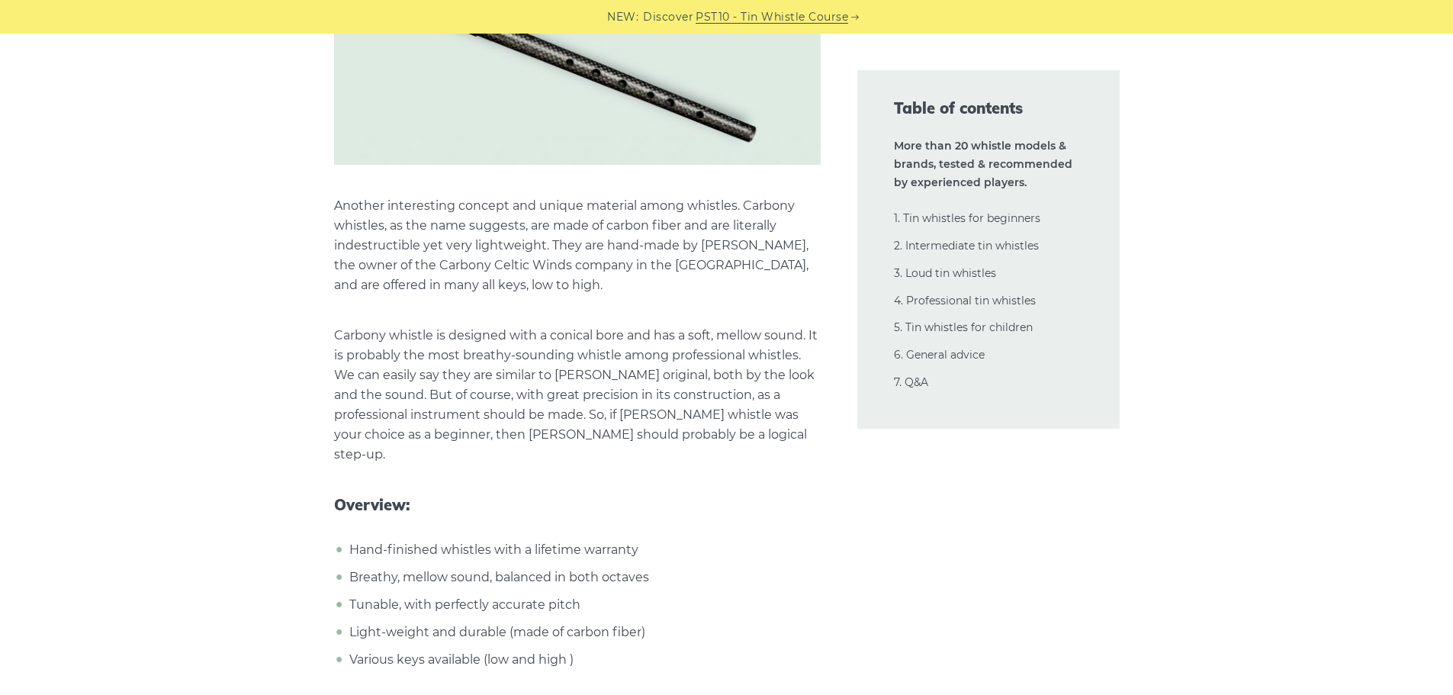
scroll to position [25322, 0]
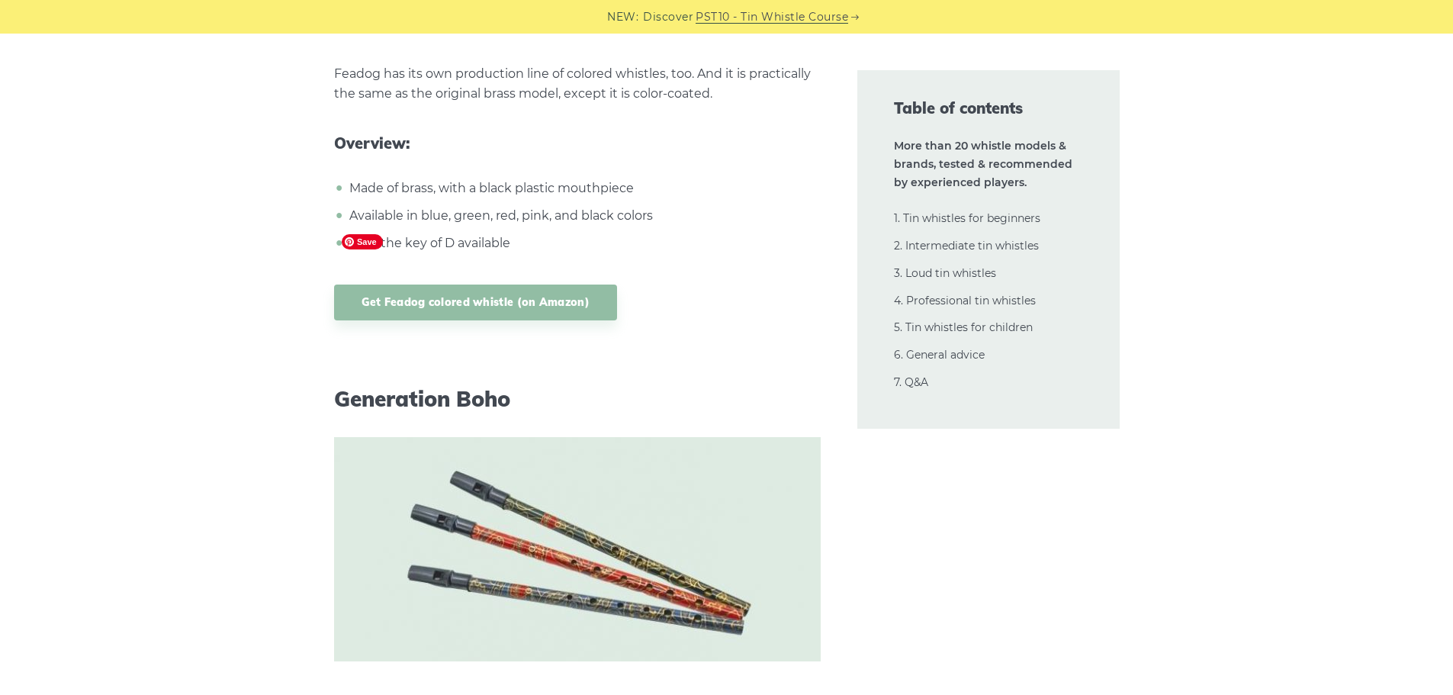
scroll to position [30128, 0]
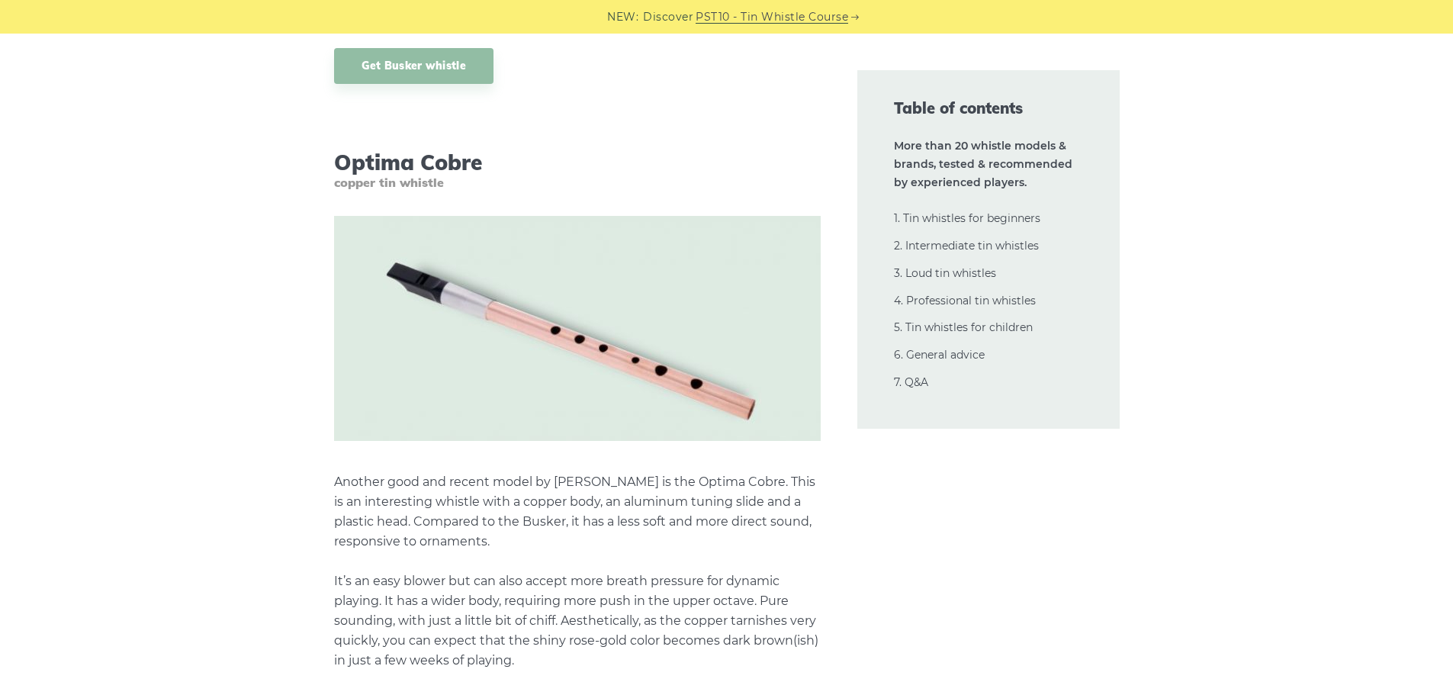
scroll to position [0, 0]
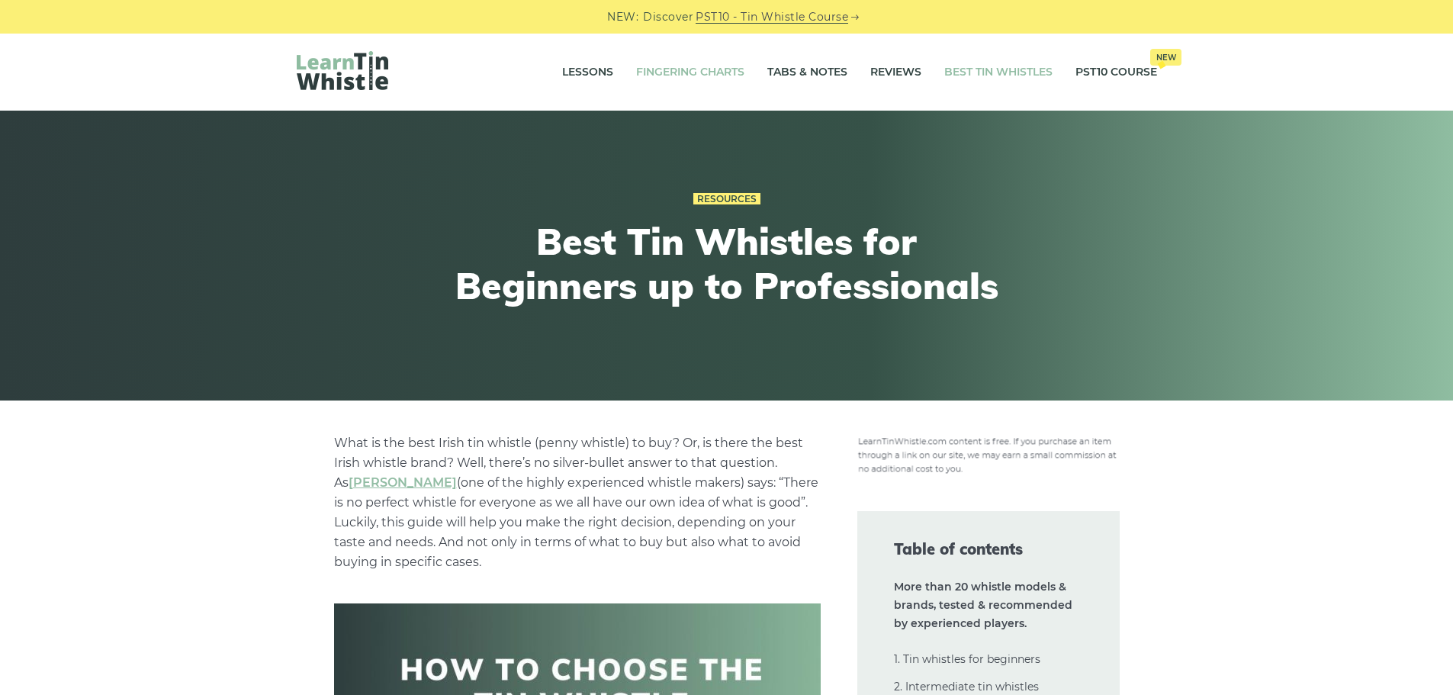
click at [654, 69] on link "Fingering Charts" at bounding box center [690, 72] width 108 height 38
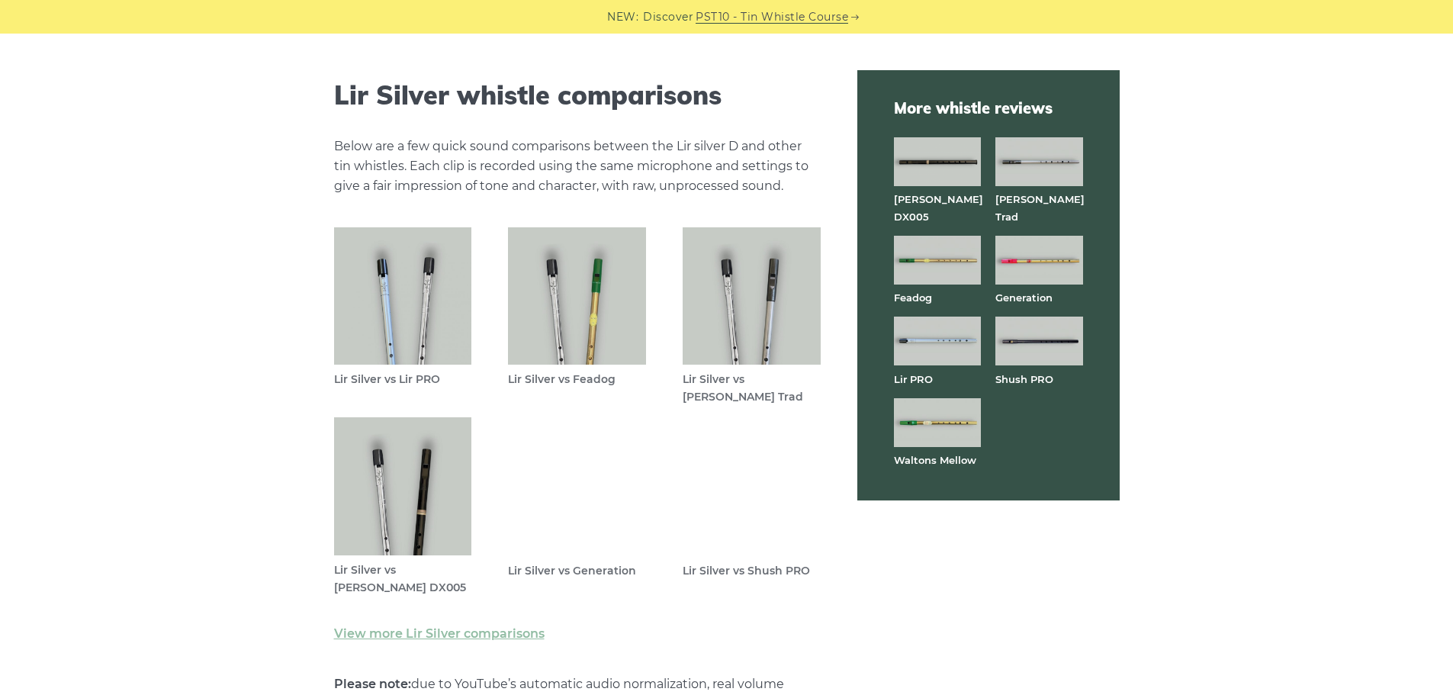
scroll to position [4271, 0]
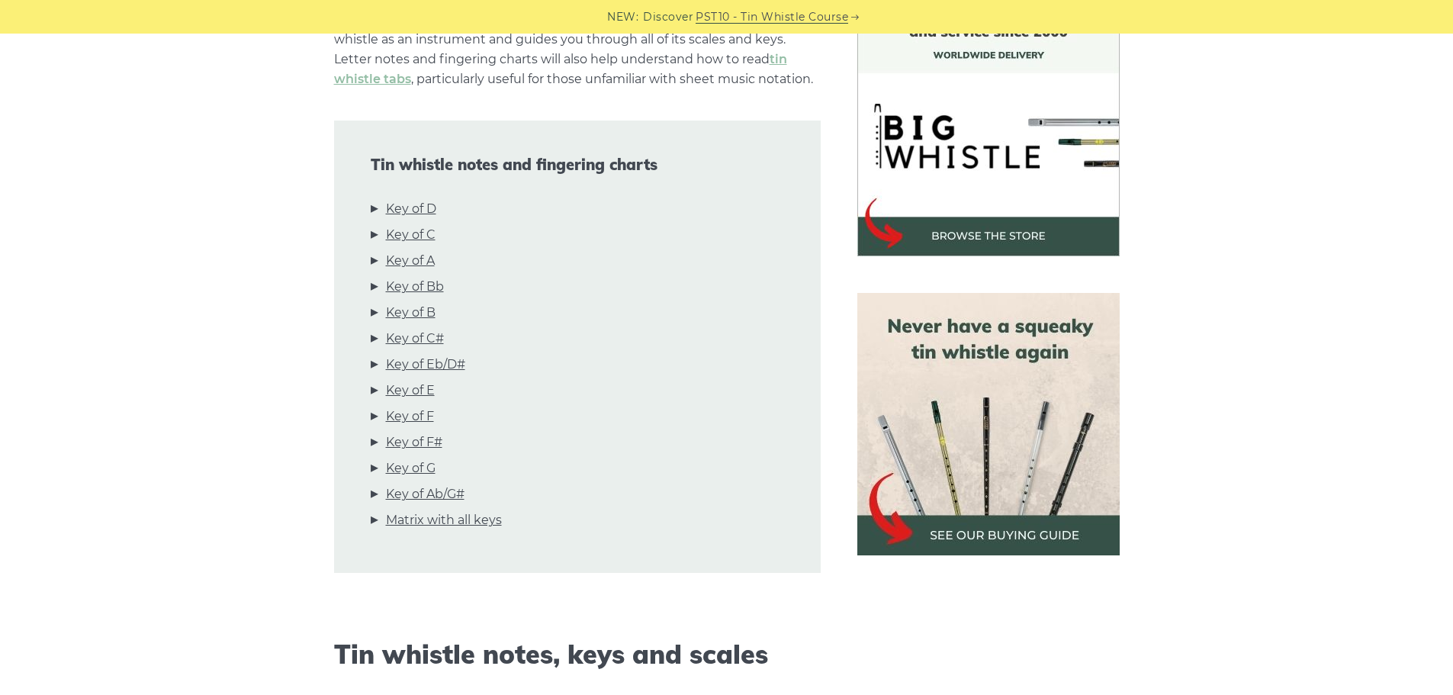
scroll to position [458, 0]
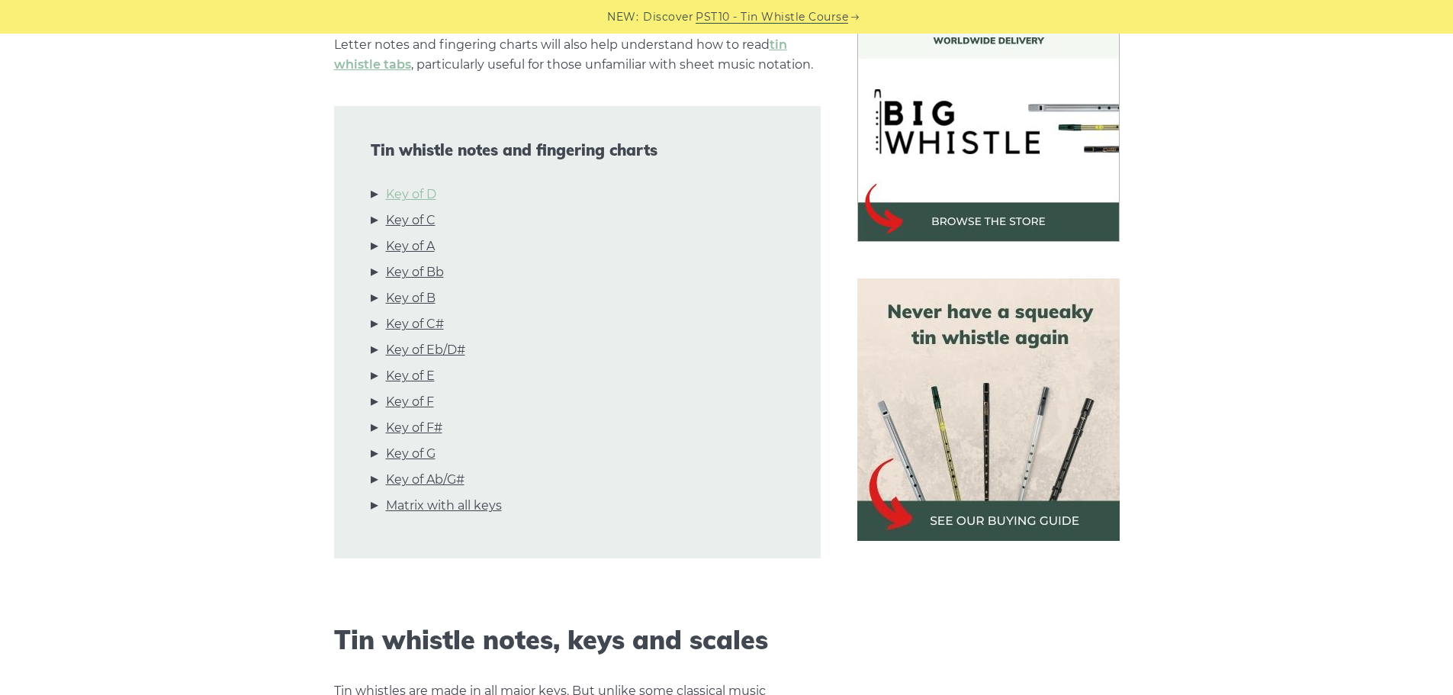
click at [400, 188] on link "Key of D" at bounding box center [411, 195] width 50 height 20
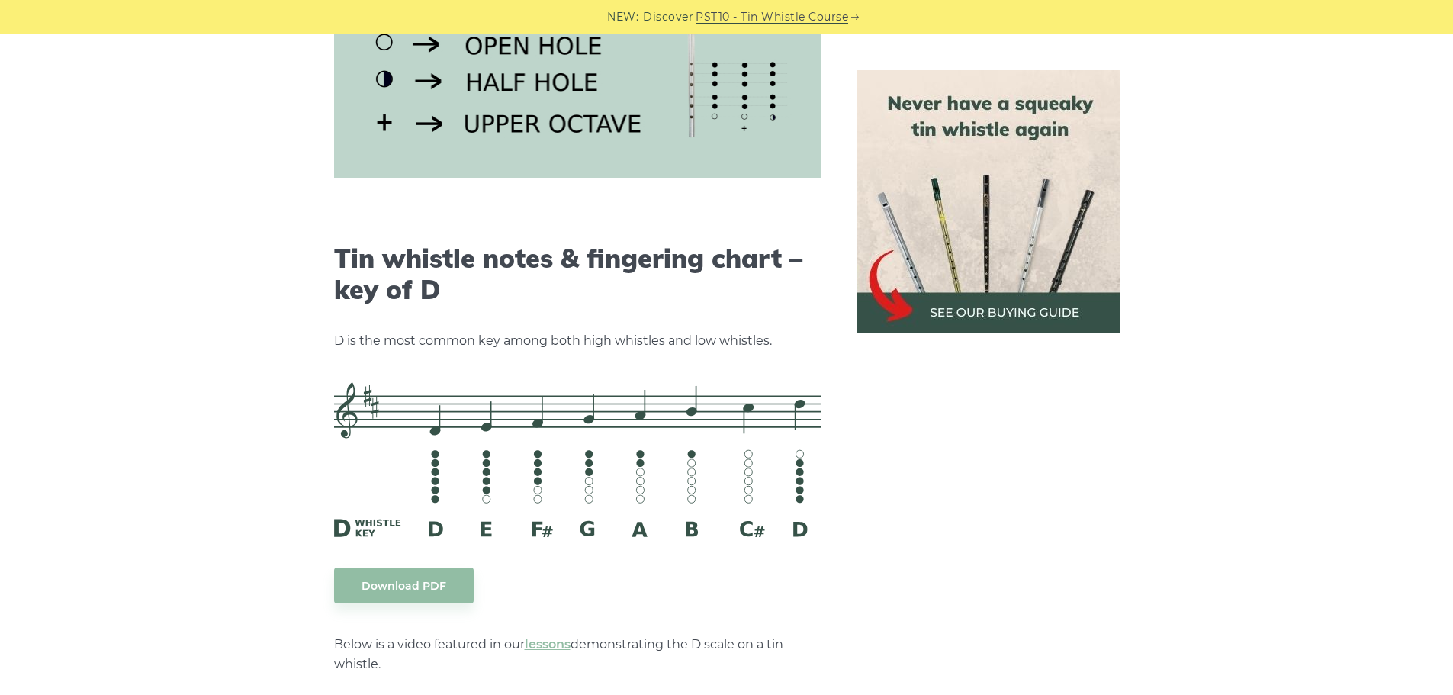
scroll to position [2377, 0]
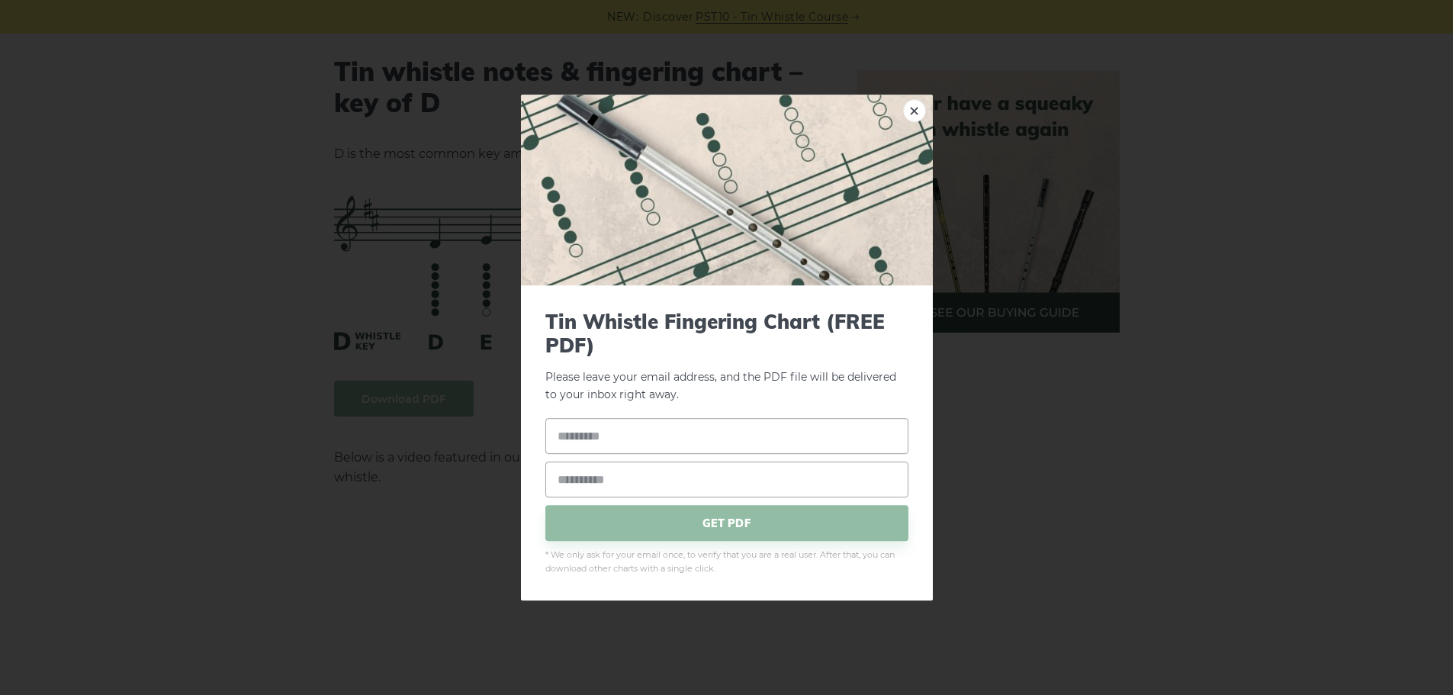
click at [914, 117] on link "×" at bounding box center [914, 110] width 23 height 23
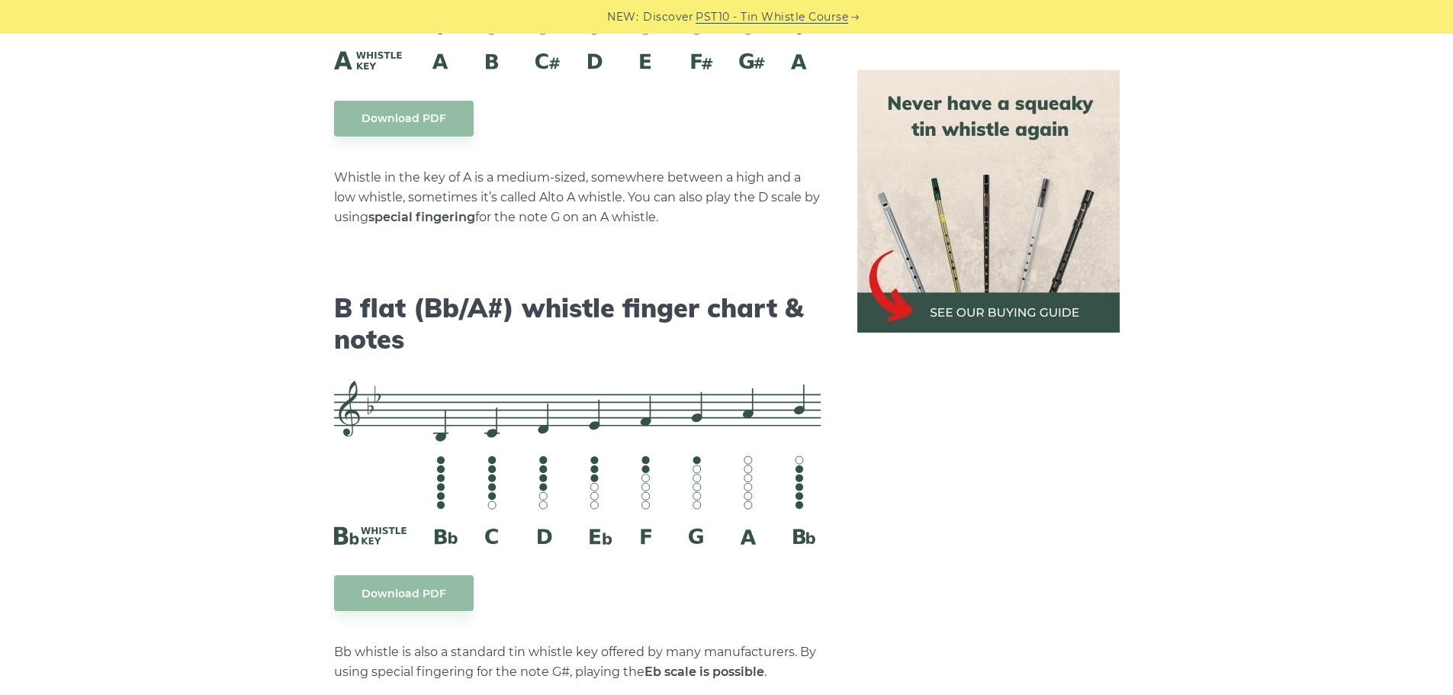
scroll to position [4741, 0]
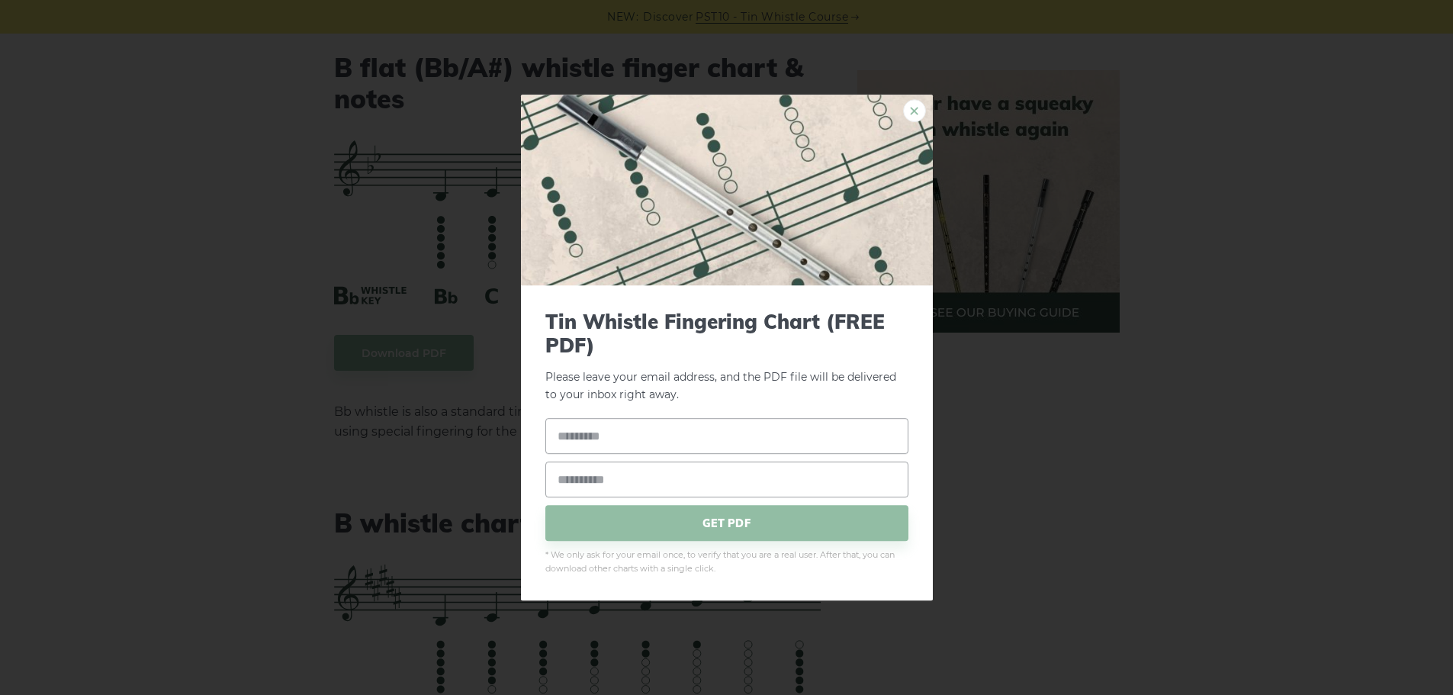
click at [908, 109] on link "×" at bounding box center [914, 110] width 23 height 23
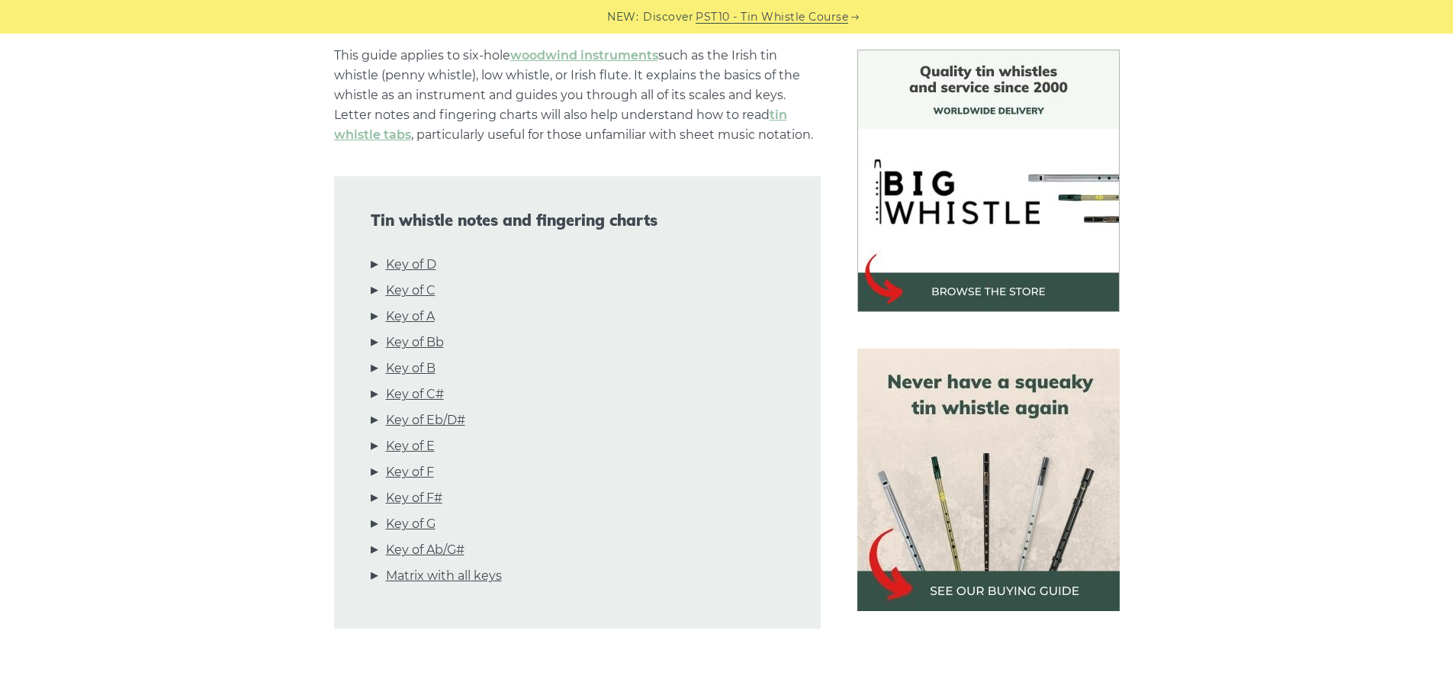
scroll to position [0, 0]
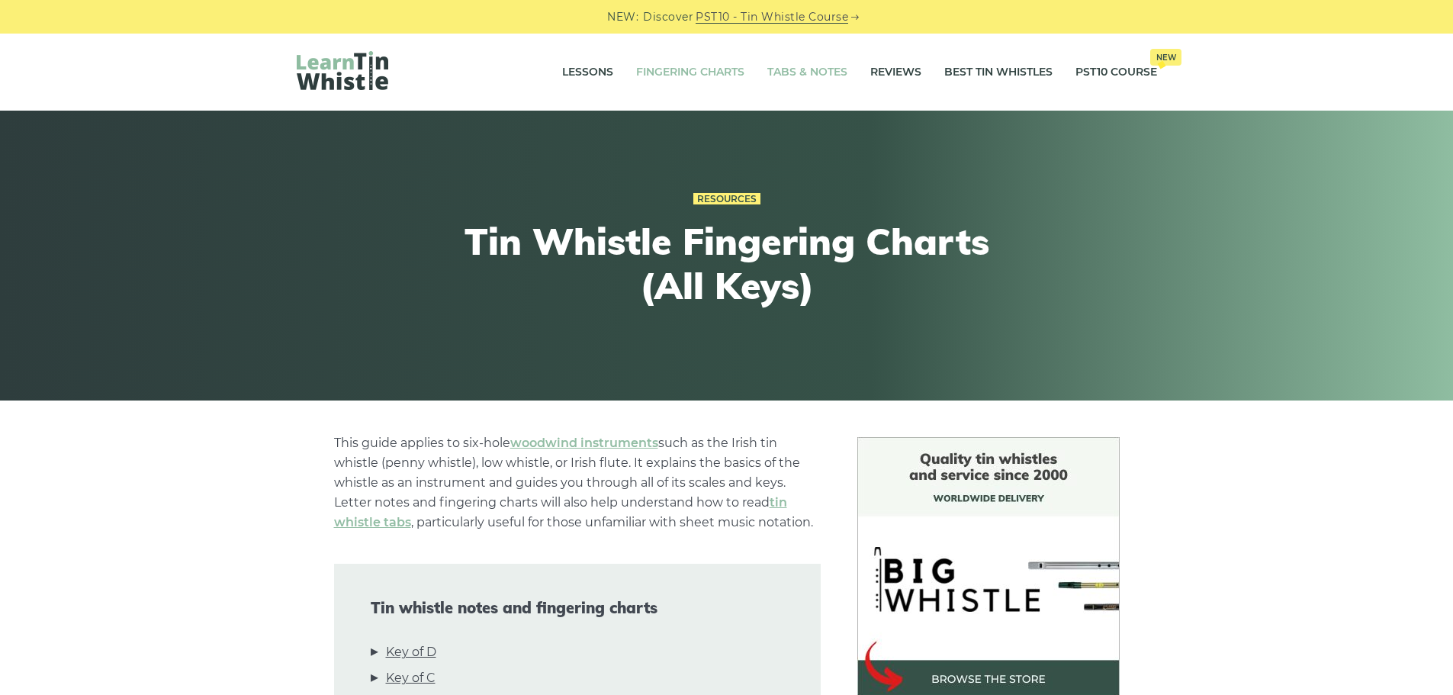
click at [808, 68] on link "Tabs & Notes" at bounding box center [807, 72] width 80 height 38
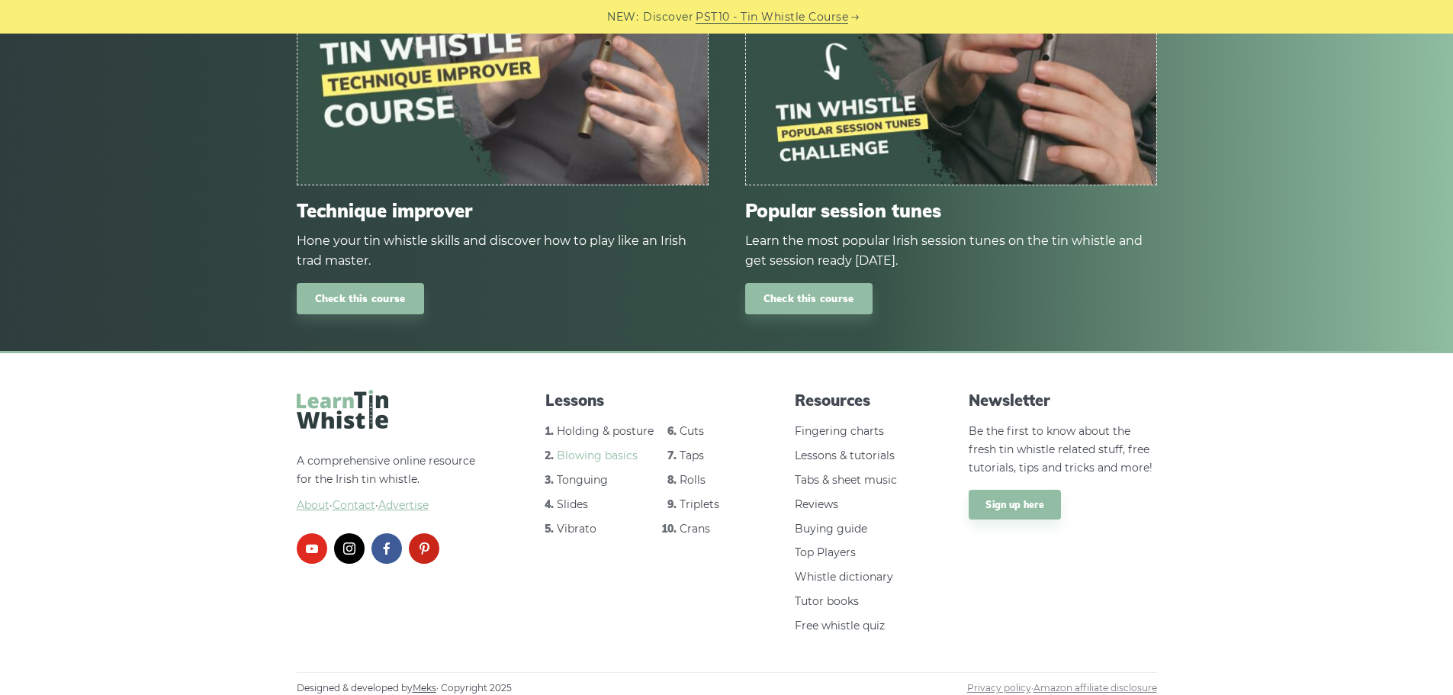
scroll to position [1857, 0]
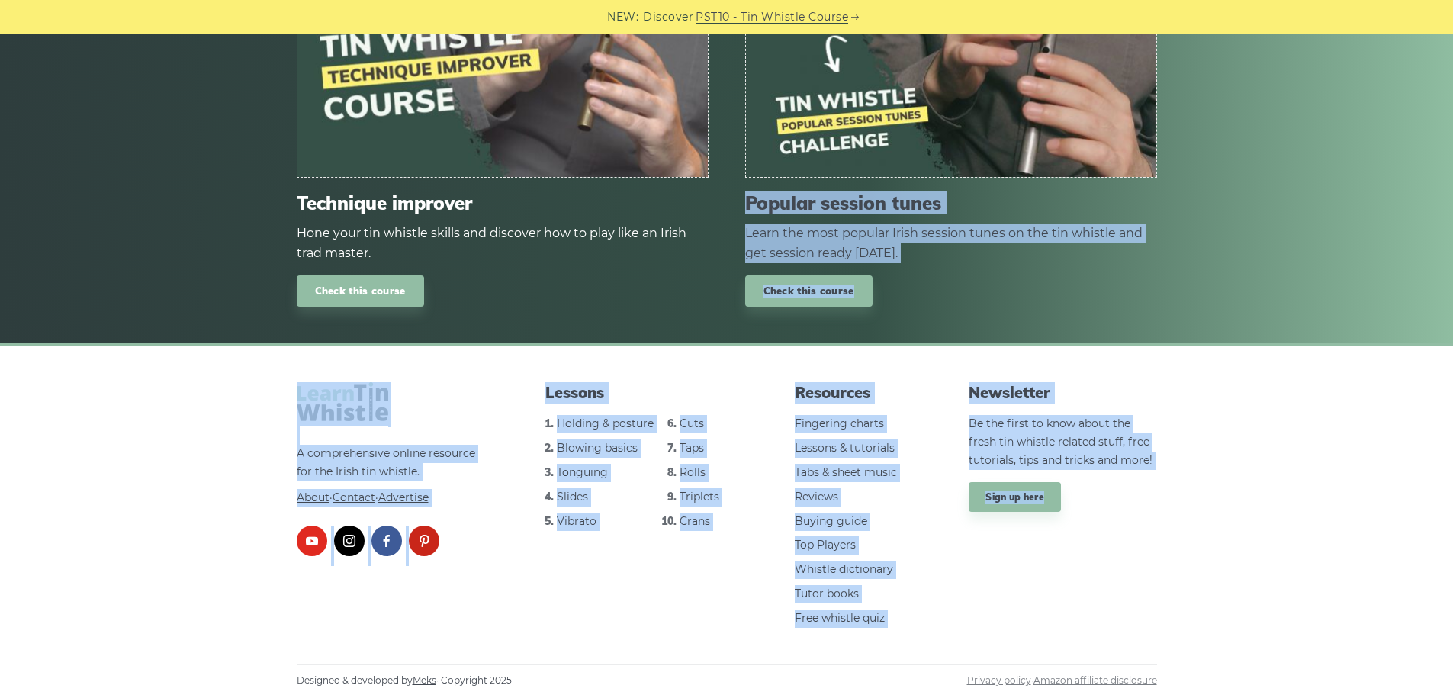
drag, startPoint x: 1448, startPoint y: 611, endPoint x: 1464, endPoint y: 21, distance: 590.5
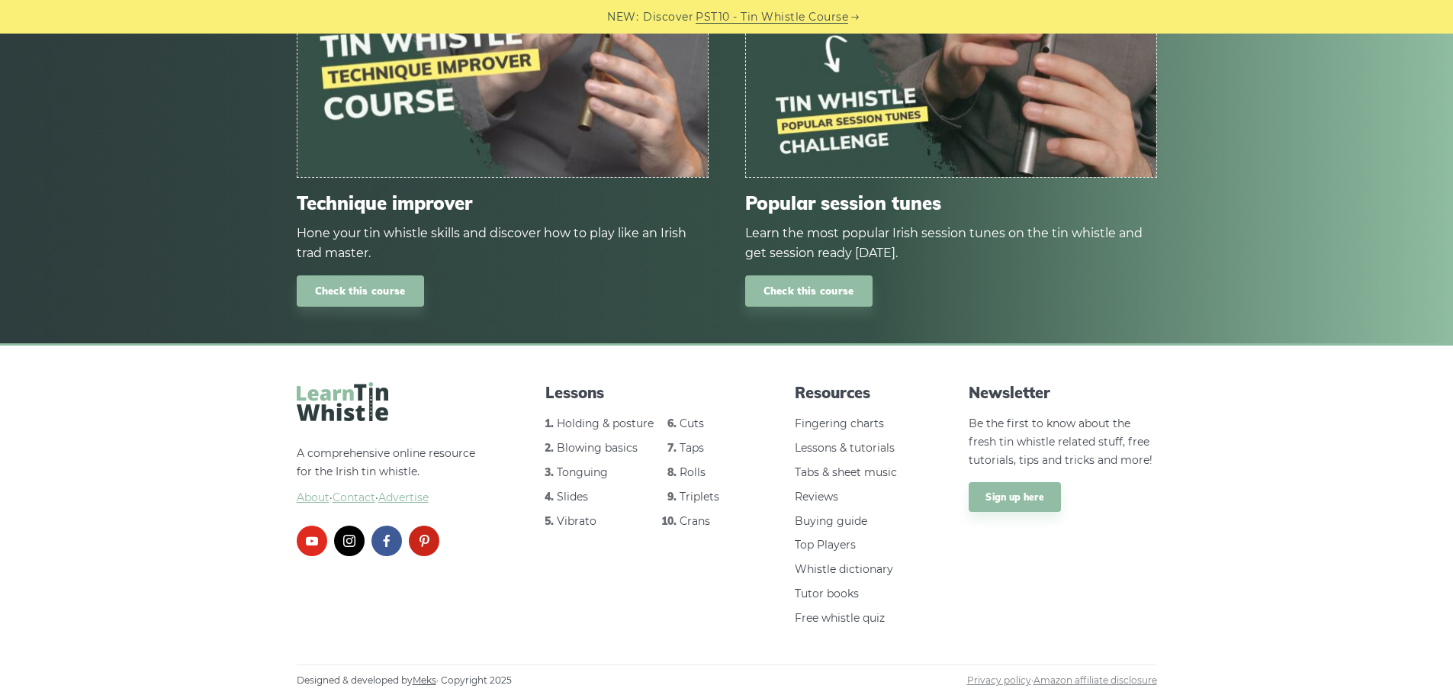
click at [1366, 529] on footer "A comprehensive online resource for the Irish tin whistle. About · Contact · Ad…" at bounding box center [726, 519] width 1453 height 352
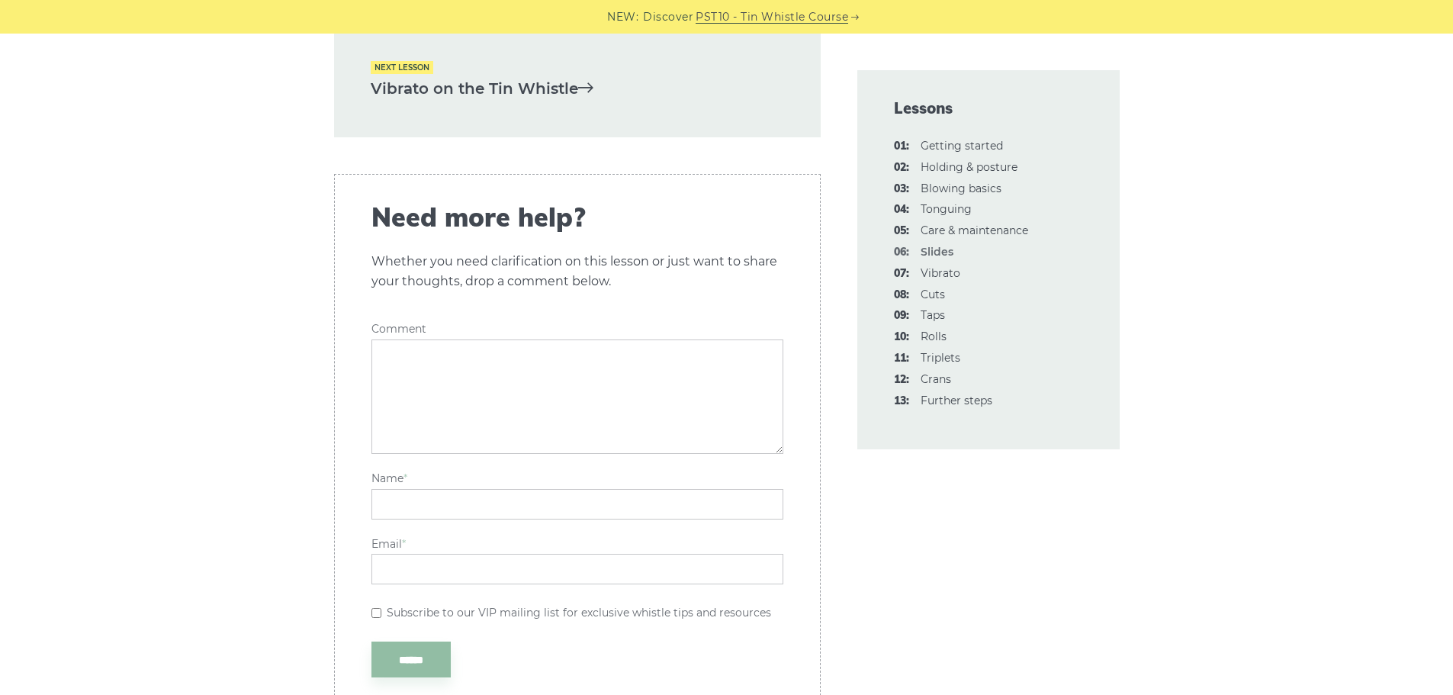
scroll to position [4195, 0]
